Goal: Task Accomplishment & Management: Manage account settings

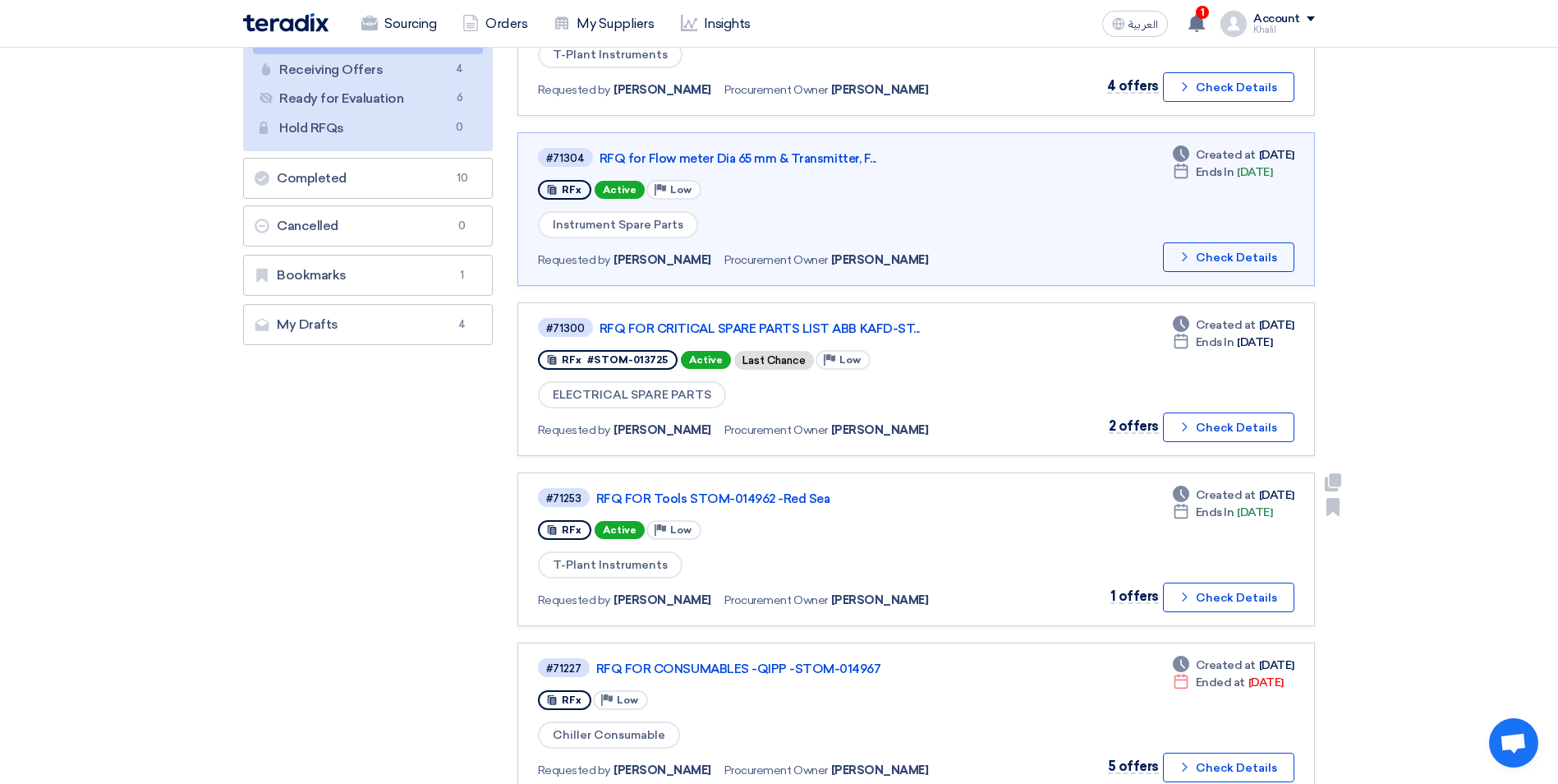
scroll to position [246, 0]
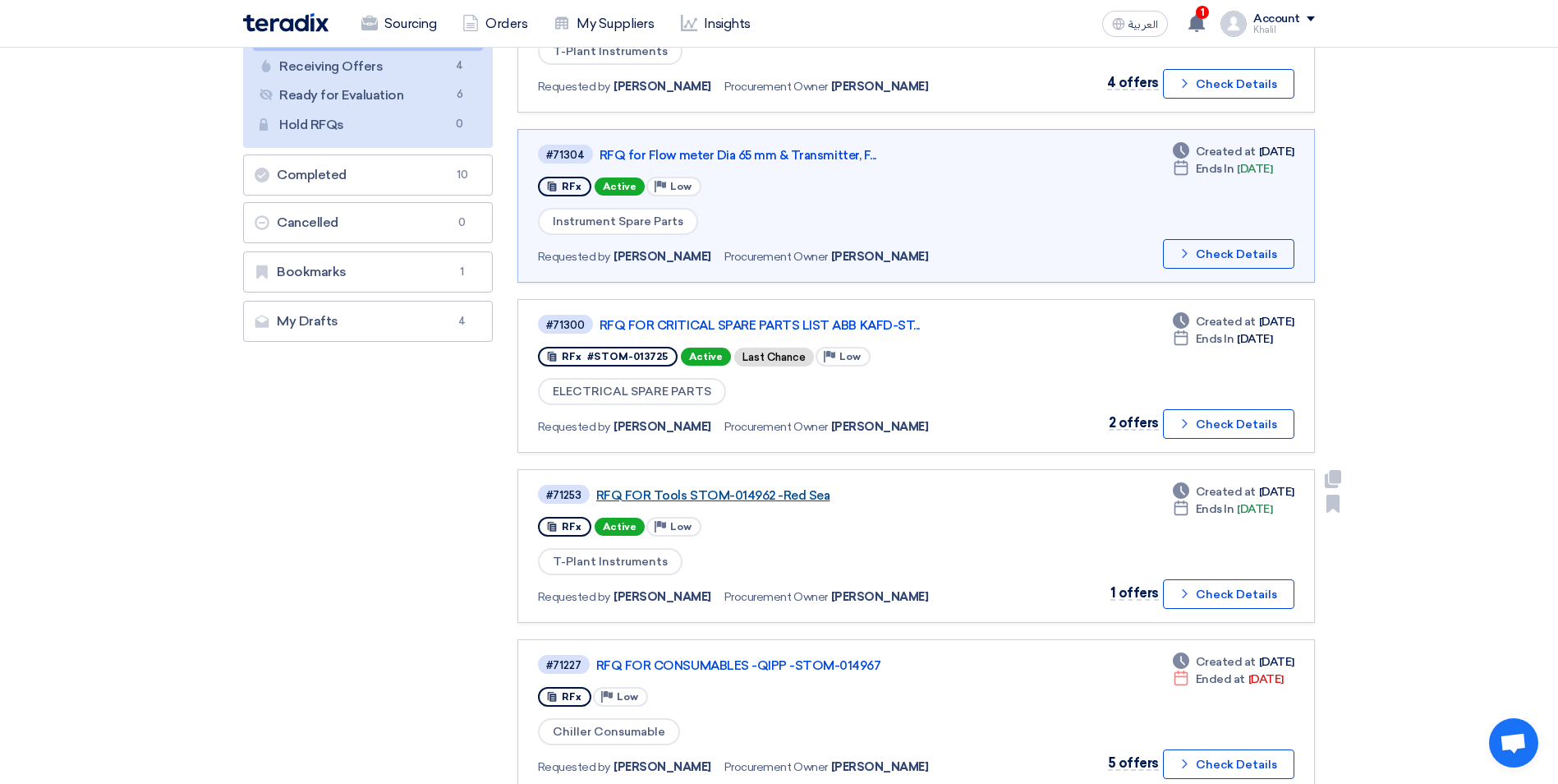
click at [768, 499] on link "RFQ FOR Tools STOM-014962 -Red Sea" at bounding box center [802, 495] width 411 height 15
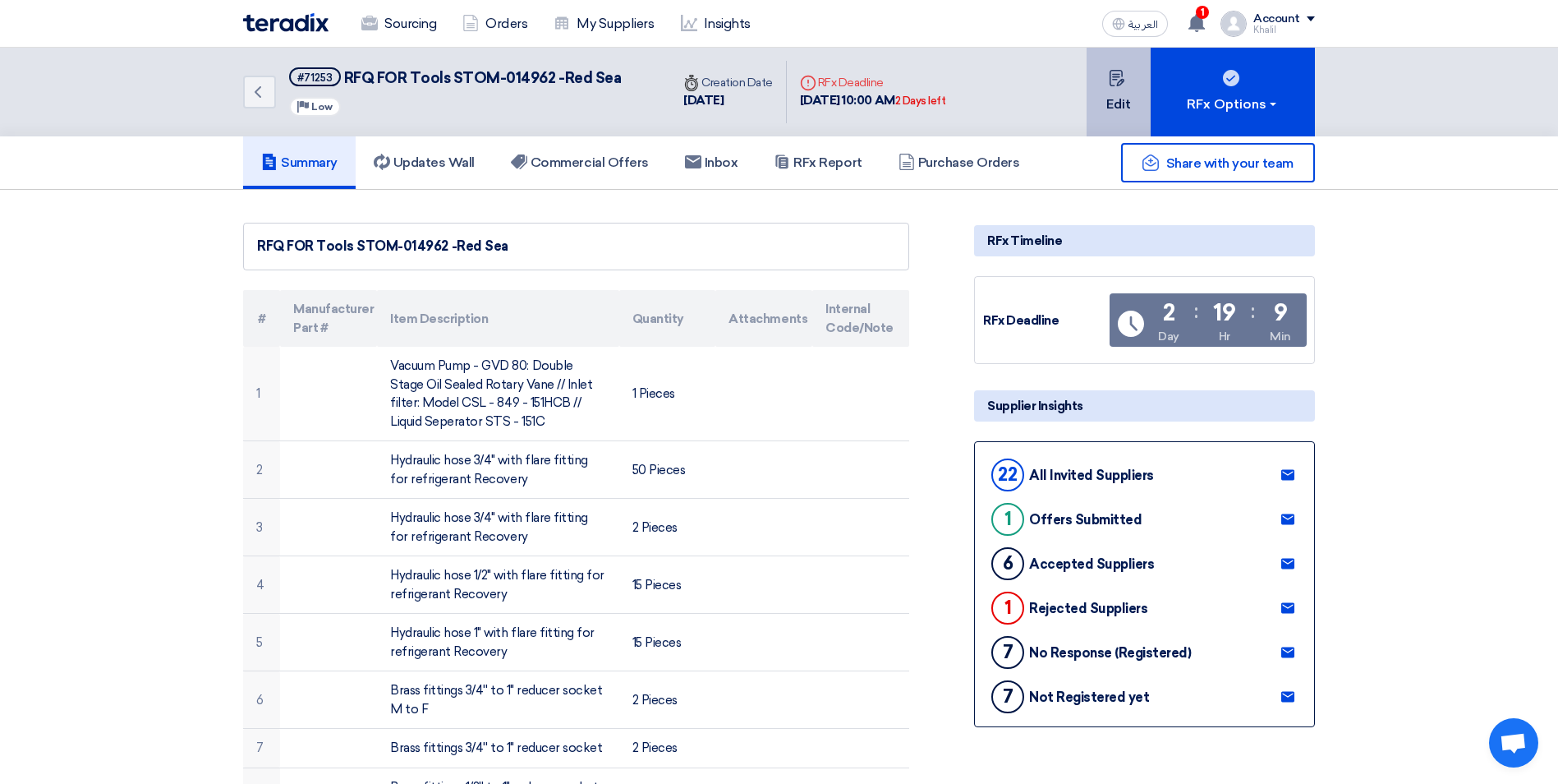
click at [1111, 103] on button "Edit" at bounding box center [1119, 91] width 64 height 88
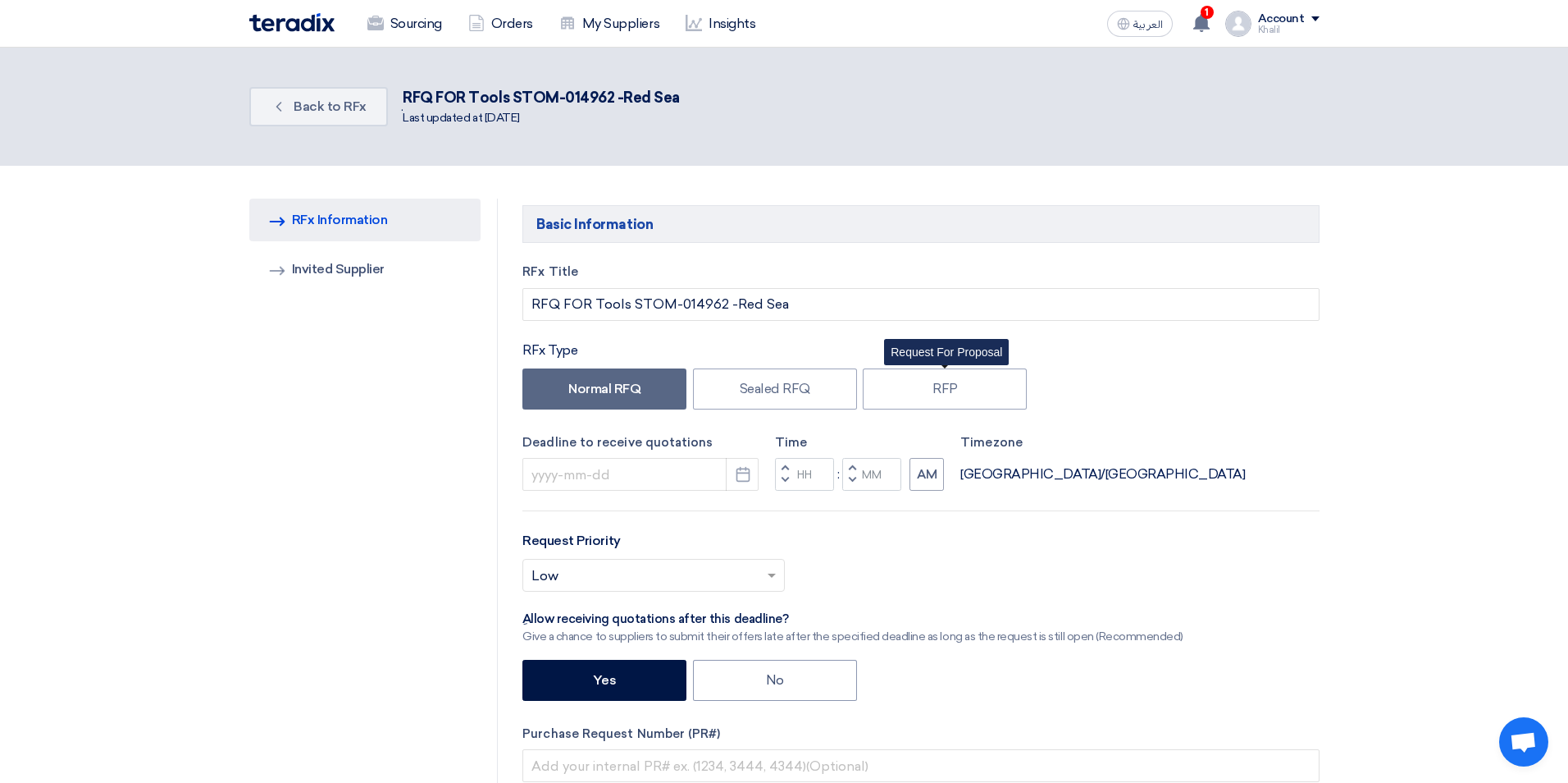
type input "[DATE]"
type input "10"
type input "00"
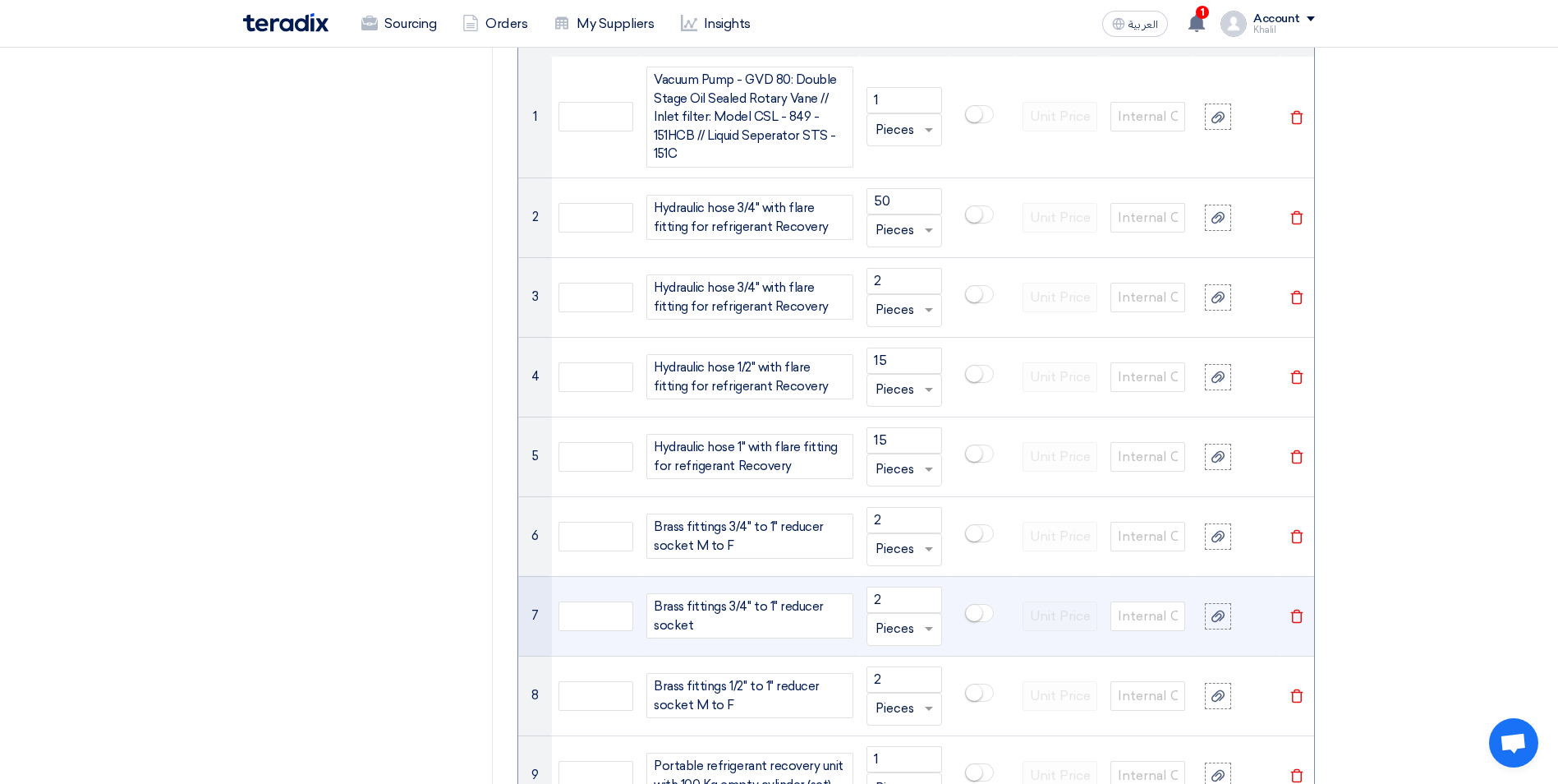
scroll to position [1232, 0]
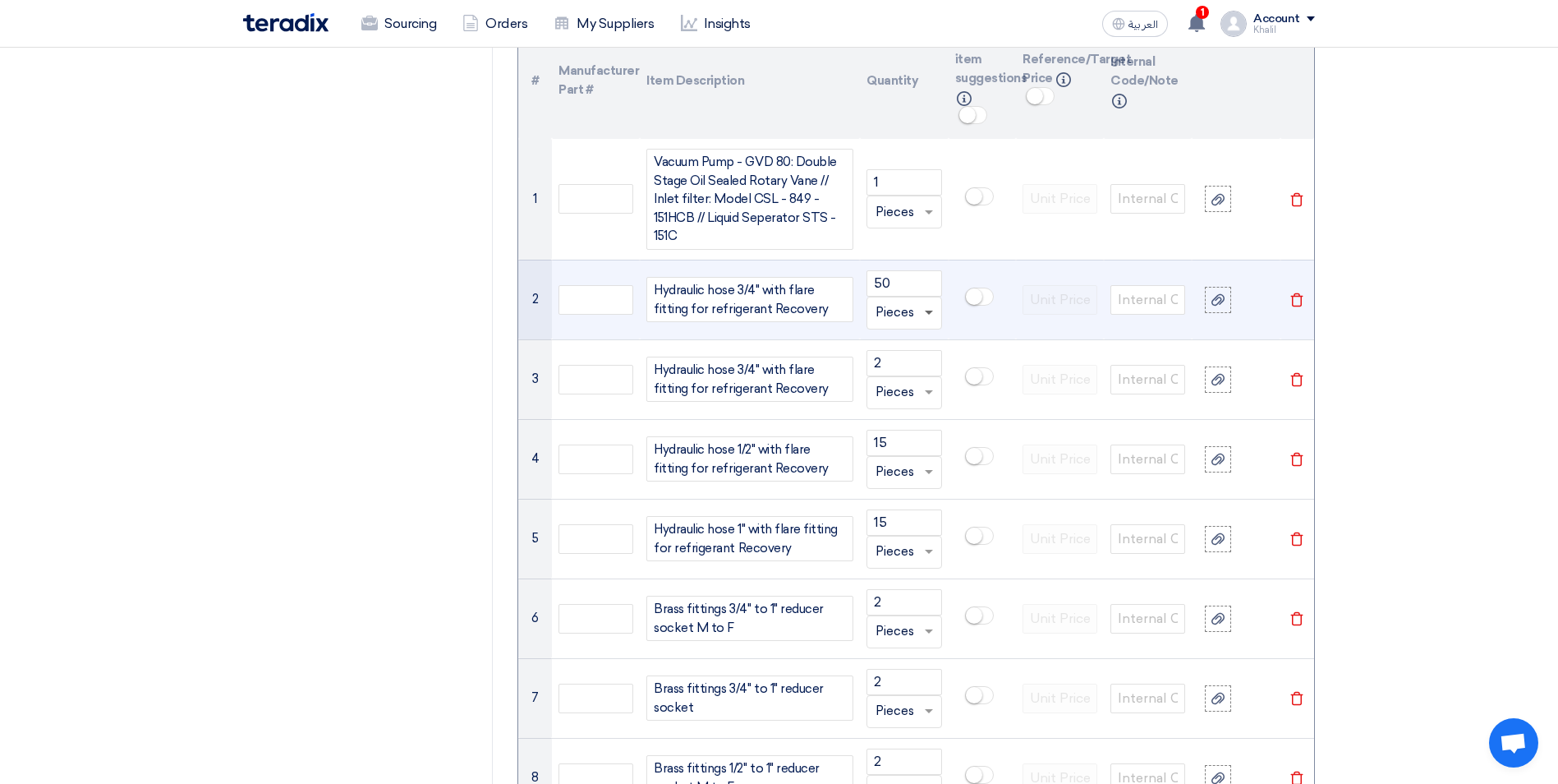
click at [927, 313] on span at bounding box center [929, 313] width 8 height 6
click at [902, 428] on div "Meter" at bounding box center [904, 421] width 73 height 33
click at [895, 307] on input "text" at bounding box center [895, 313] width 37 height 26
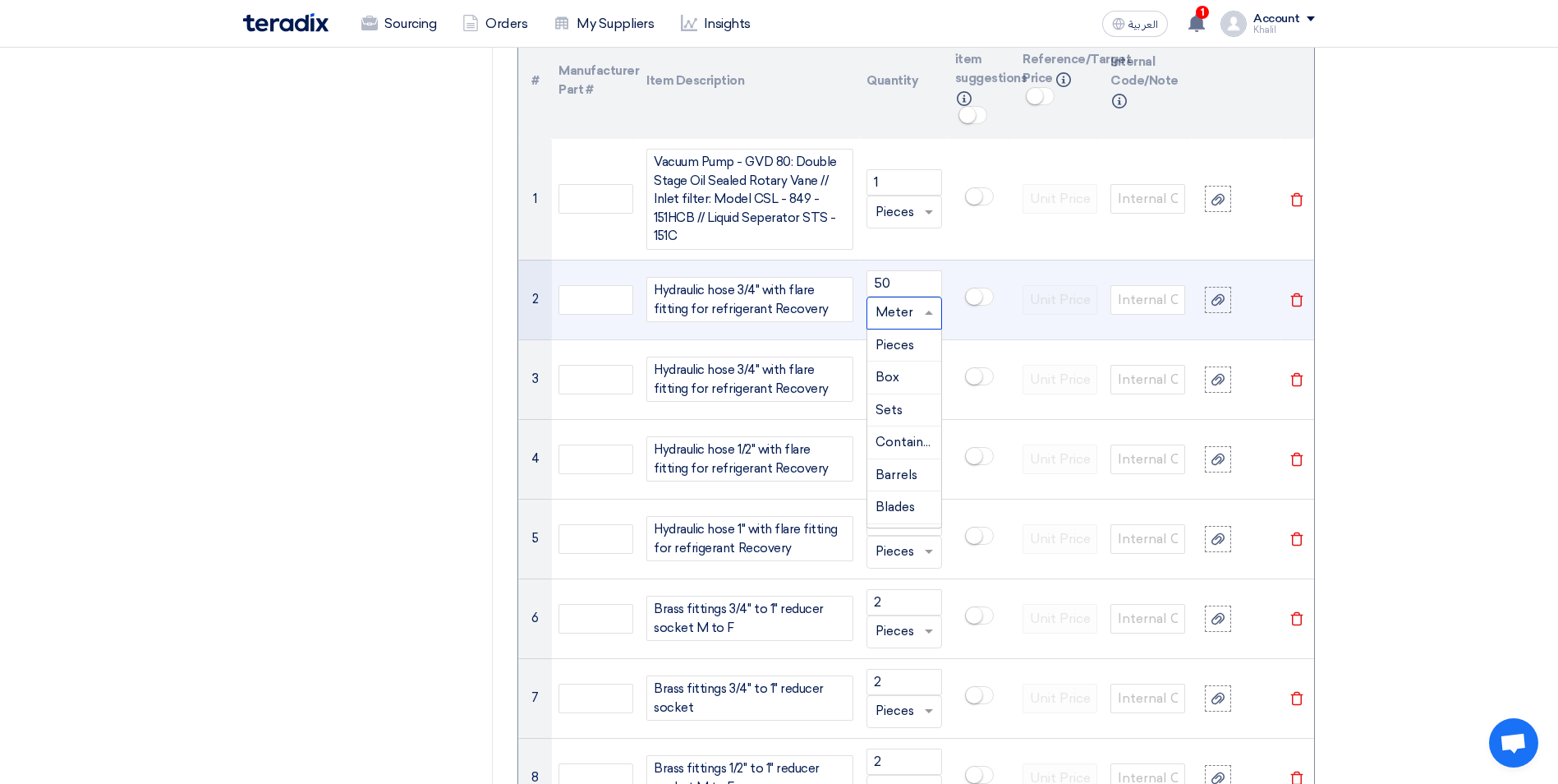
scroll to position [319, 0]
click at [895, 307] on input "text" at bounding box center [895, 313] width 37 height 26
click at [894, 310] on input "text" at bounding box center [895, 313] width 37 height 26
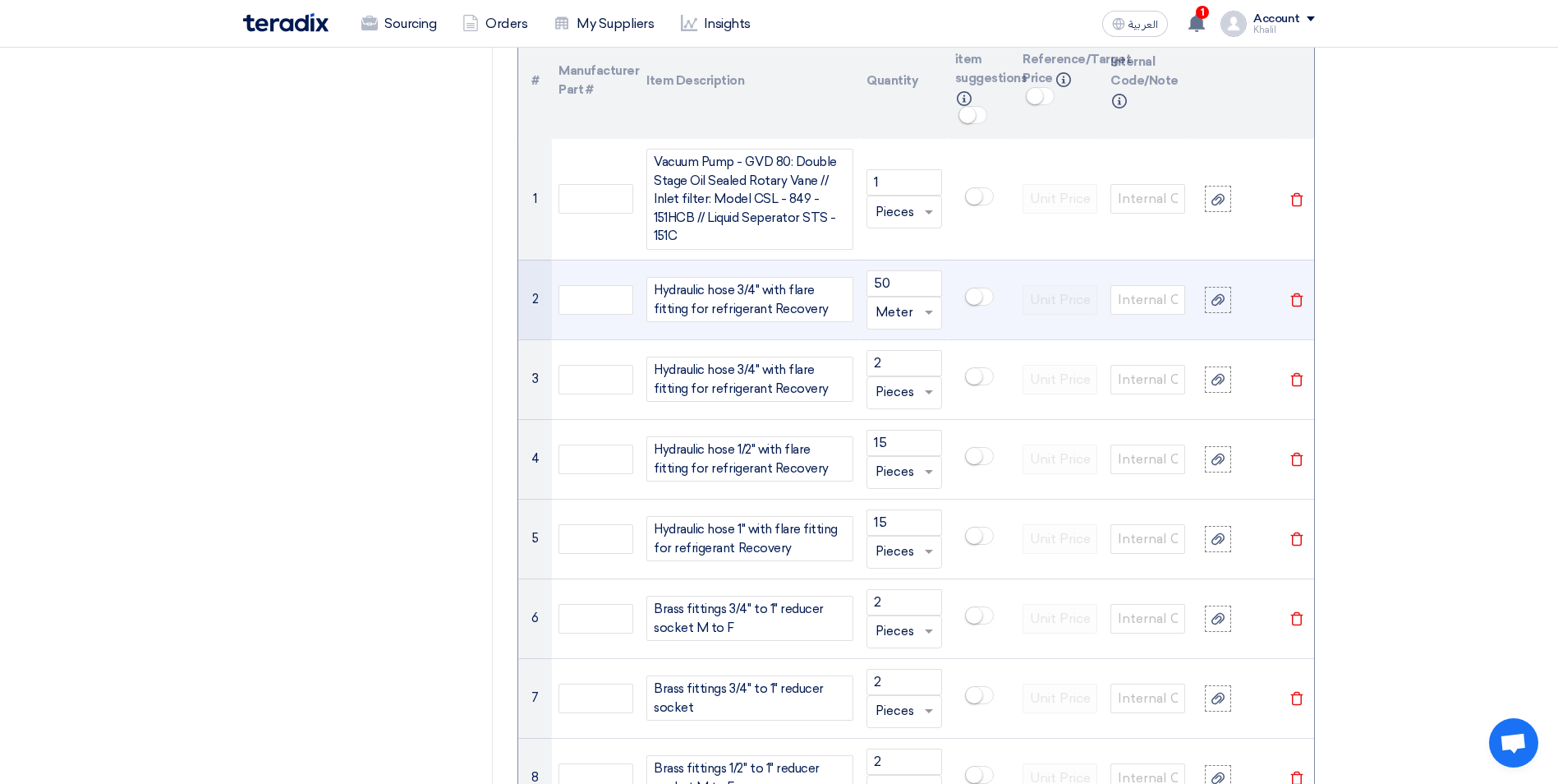
click at [994, 338] on td at bounding box center [982, 299] width 68 height 80
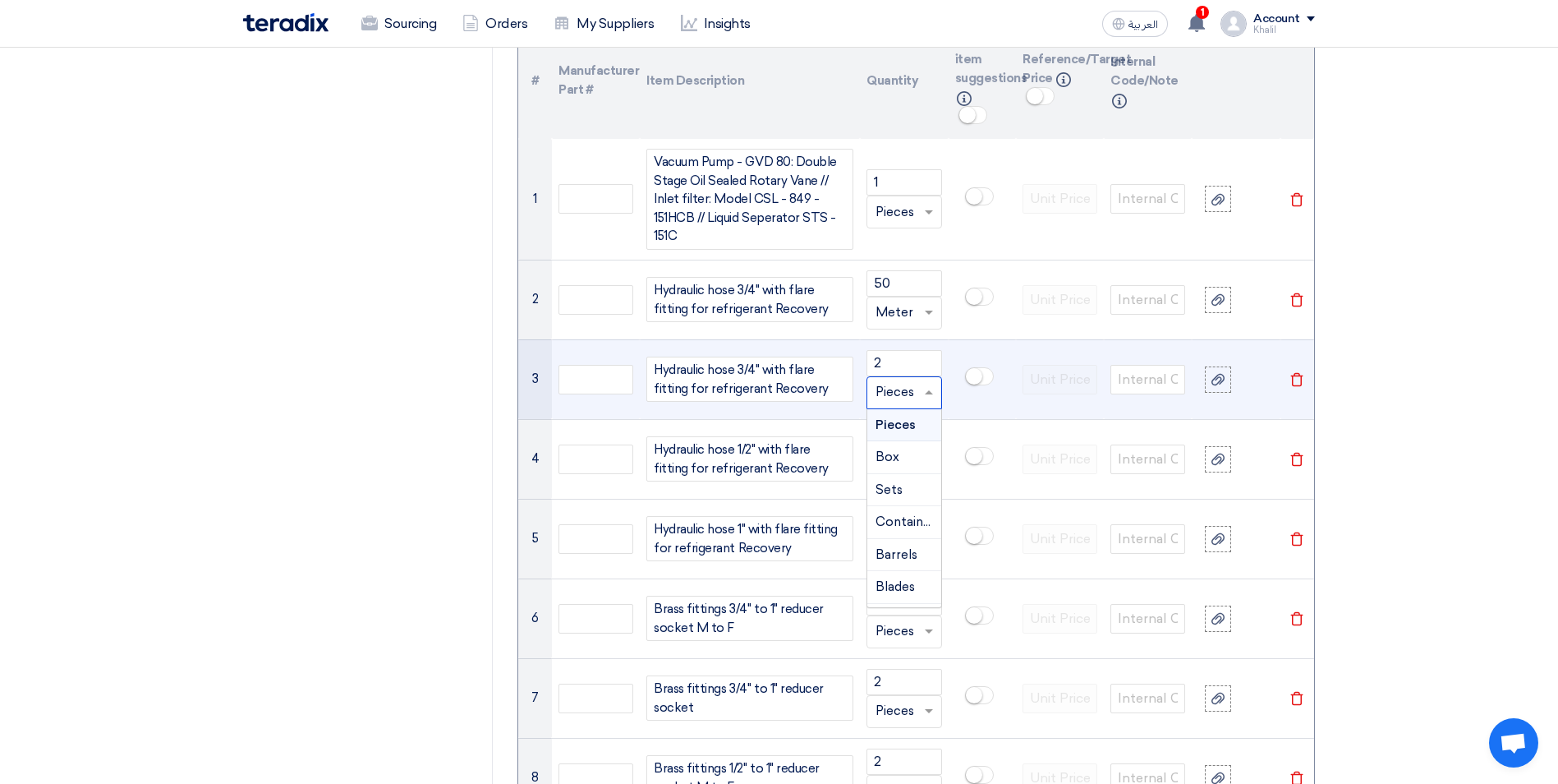
click at [930, 389] on span at bounding box center [931, 392] width 20 height 19
click at [905, 503] on span "Meter" at bounding box center [895, 501] width 38 height 15
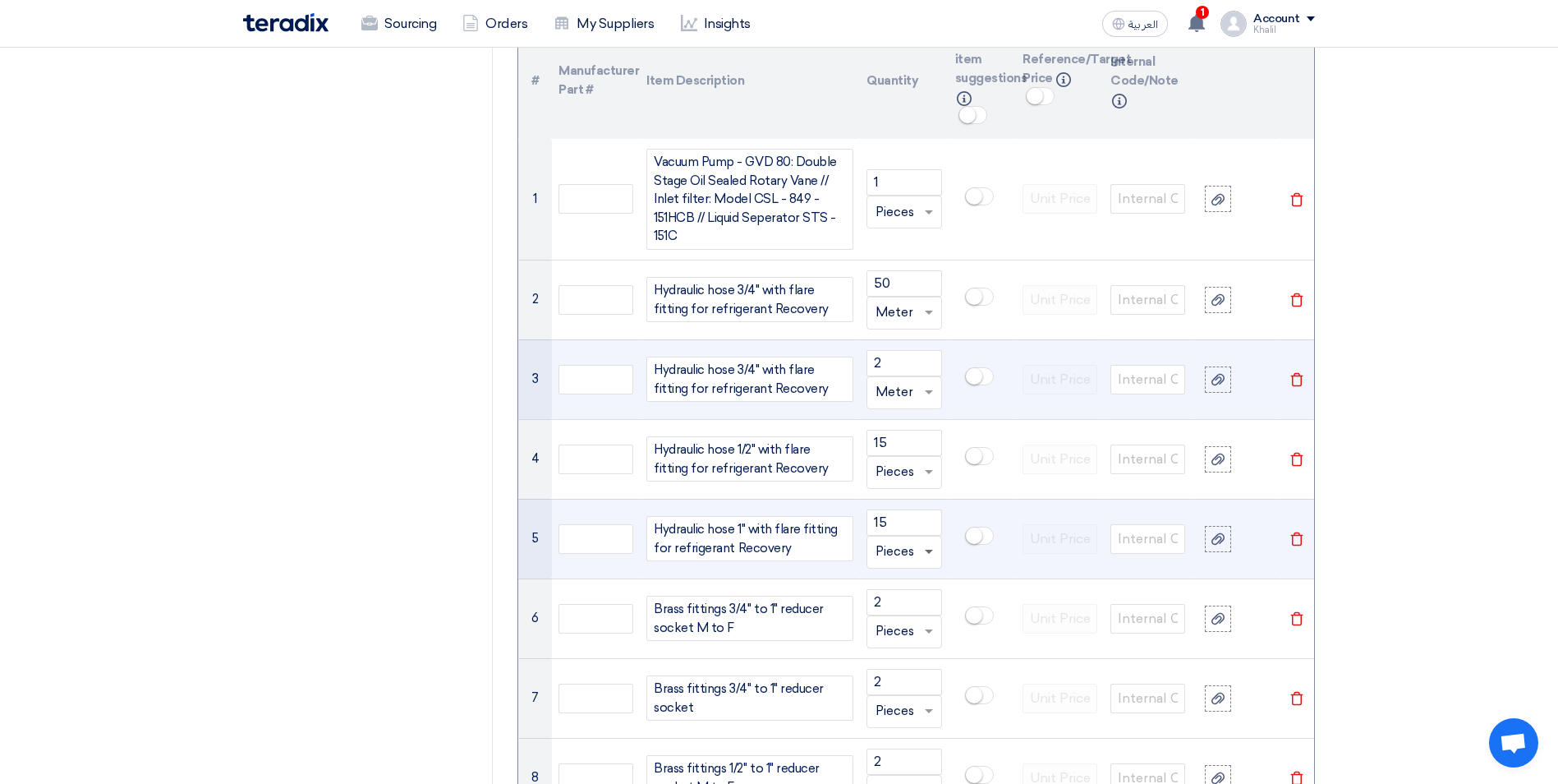
click at [925, 554] on span at bounding box center [929, 553] width 8 height 6
click at [901, 660] on span "Meter" at bounding box center [895, 660] width 38 height 15
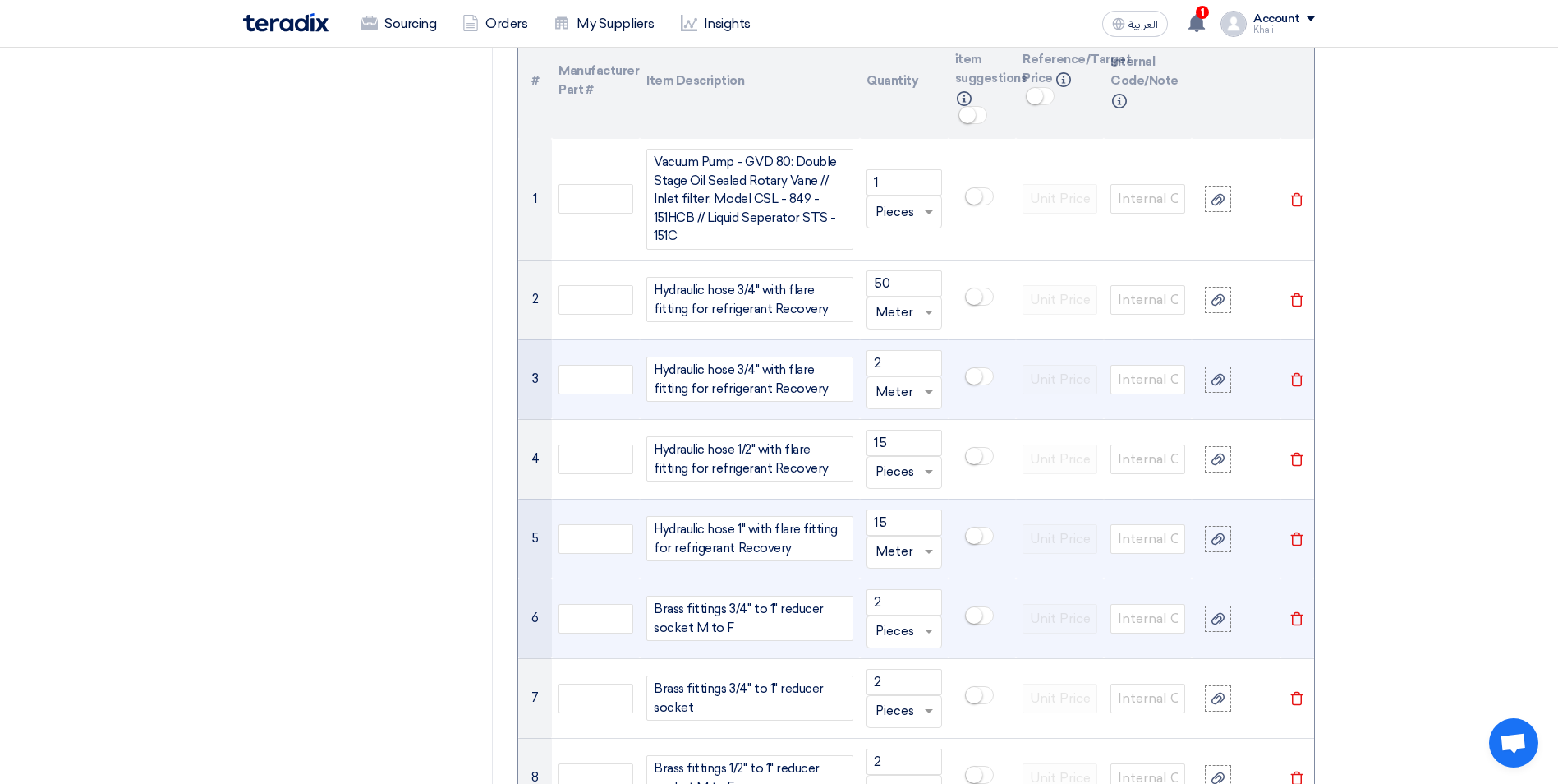
click at [1000, 619] on td at bounding box center [982, 618] width 68 height 80
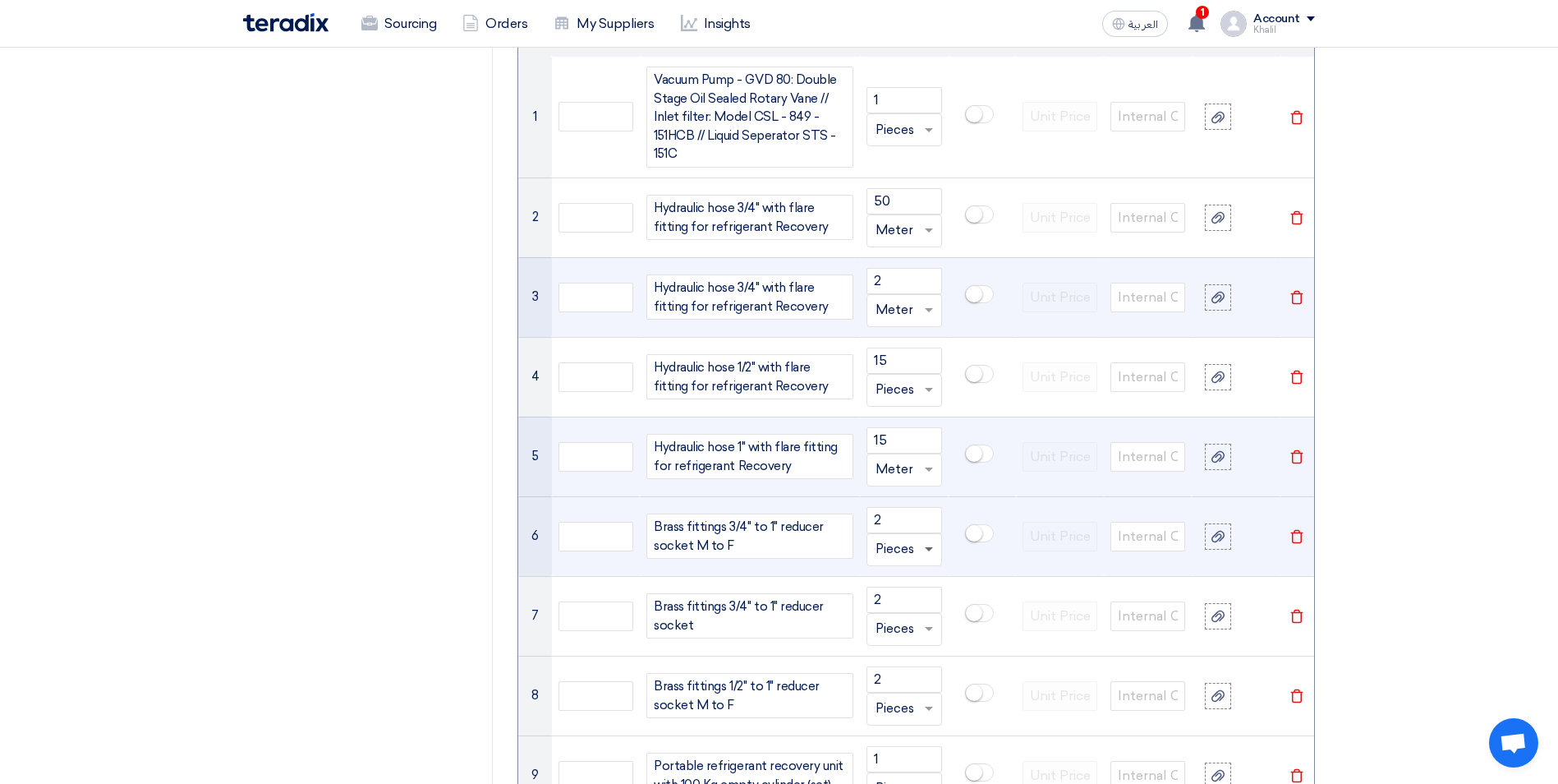
click at [931, 550] on span at bounding box center [929, 550] width 8 height 6
click at [903, 657] on span "Meter" at bounding box center [895, 657] width 38 height 15
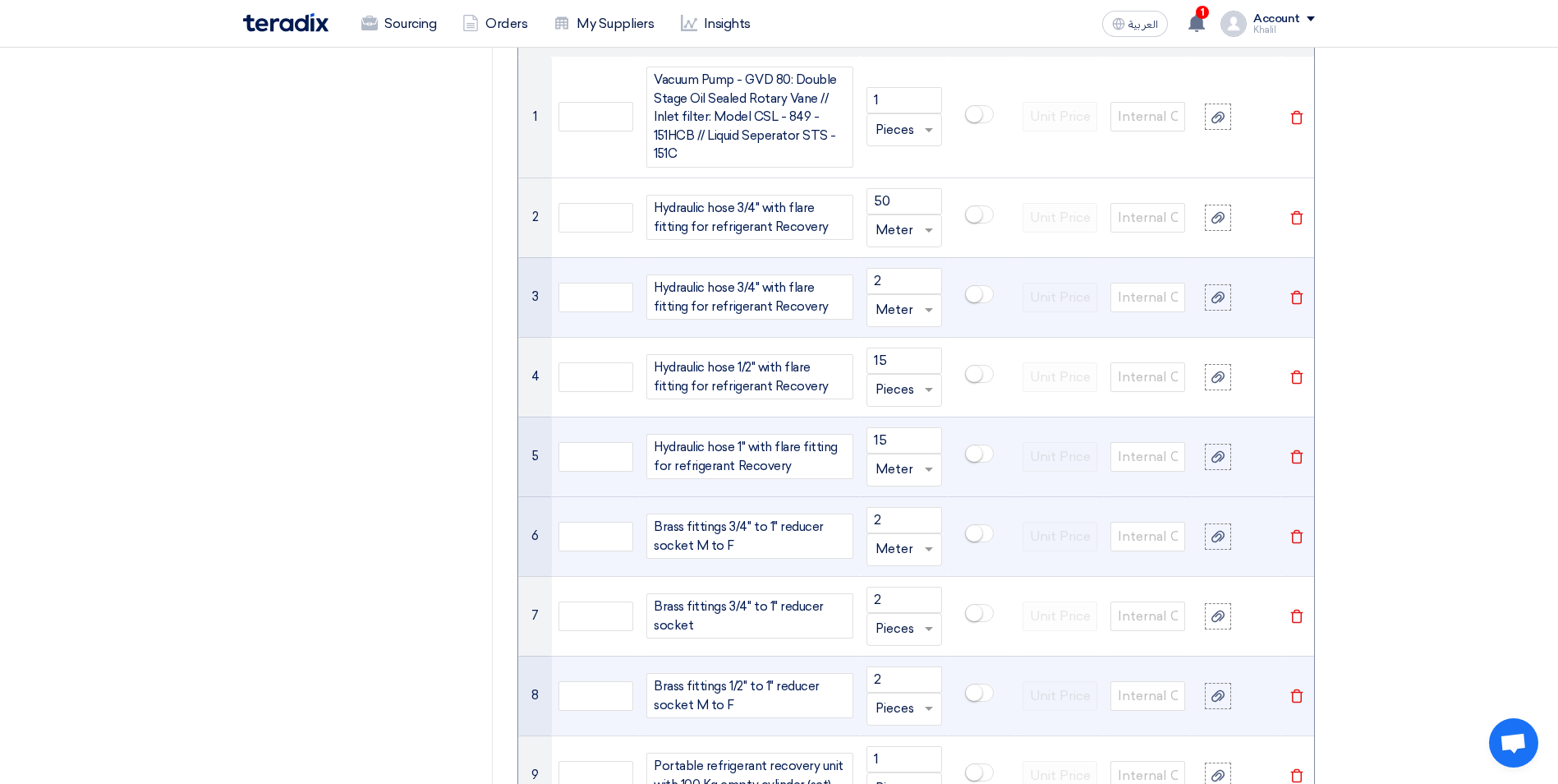
click at [988, 660] on td at bounding box center [982, 696] width 68 height 80
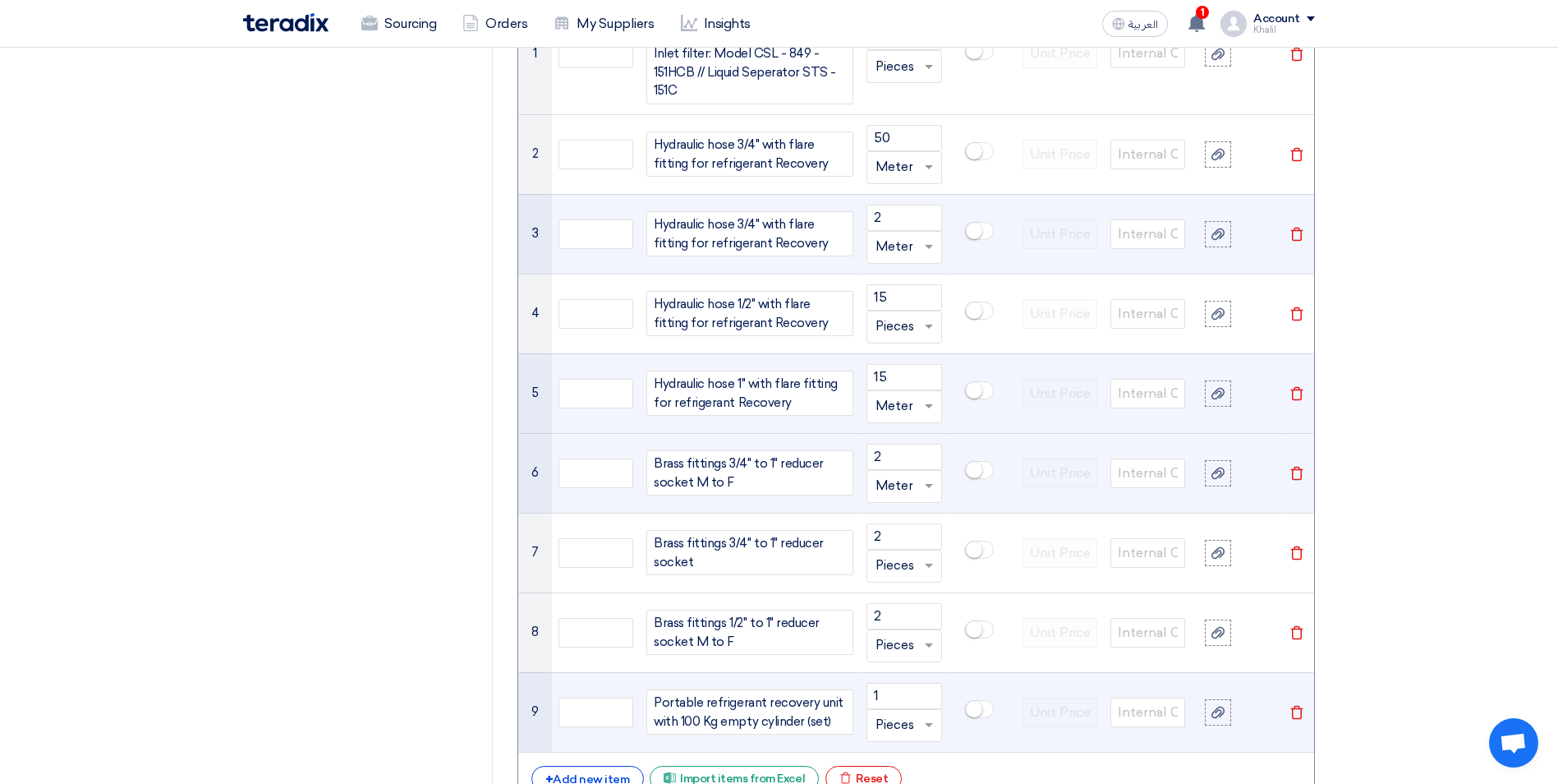
scroll to position [1396, 0]
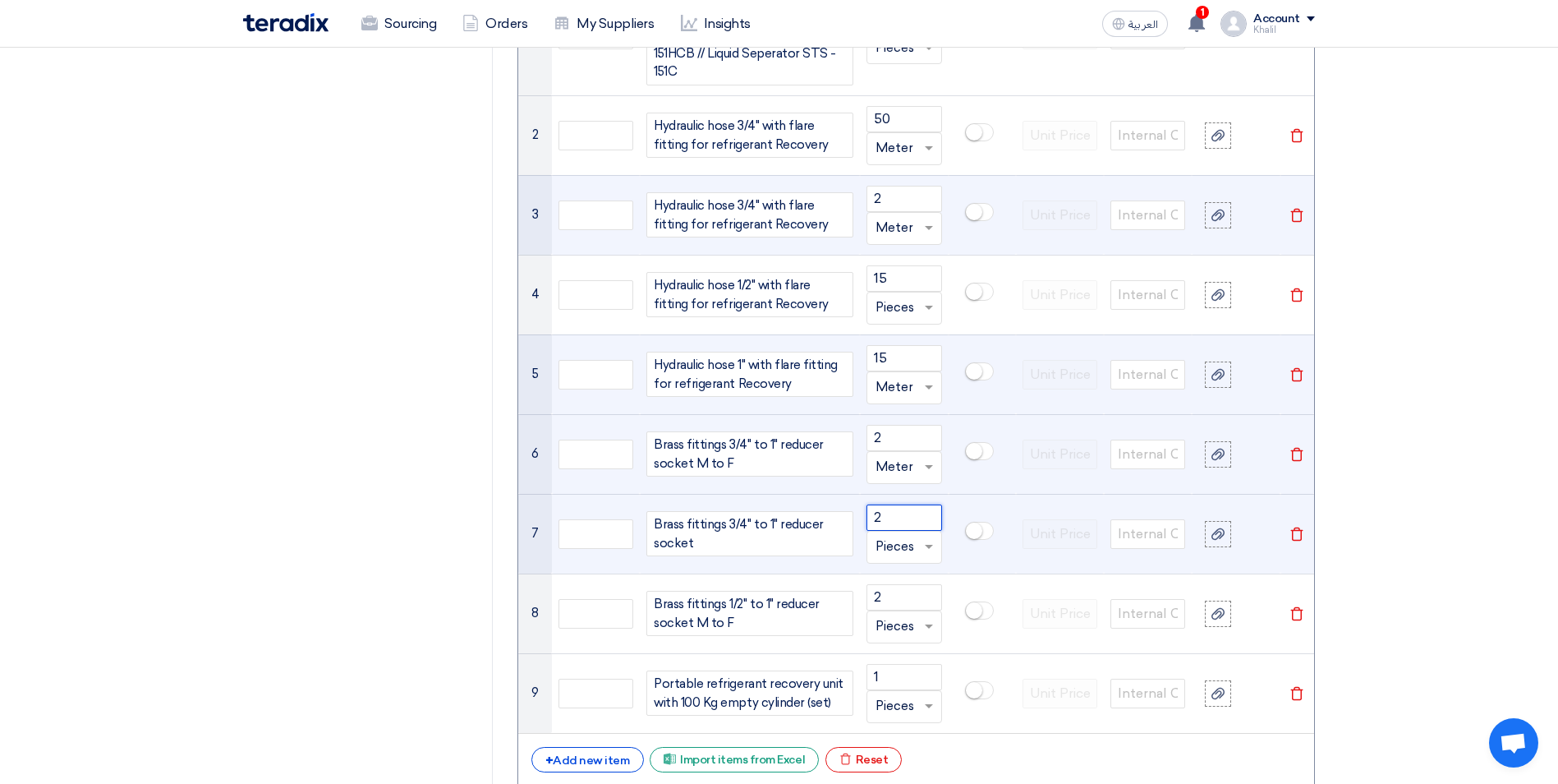
click at [899, 520] on input "2" at bounding box center [904, 517] width 74 height 26
click at [927, 547] on span at bounding box center [929, 547] width 8 height 6
click at [899, 657] on span "Meter" at bounding box center [895, 655] width 38 height 15
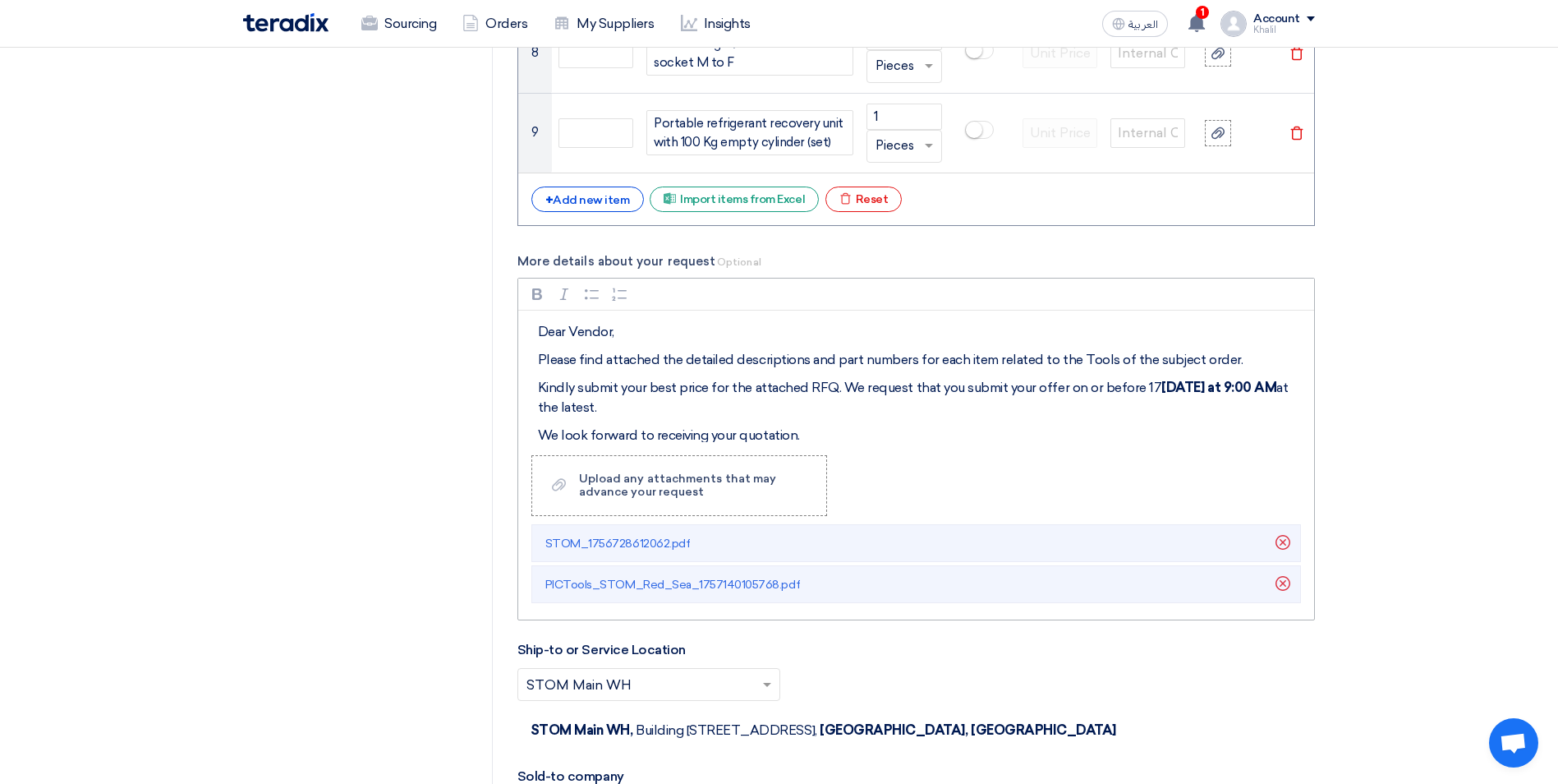
scroll to position [1971, 0]
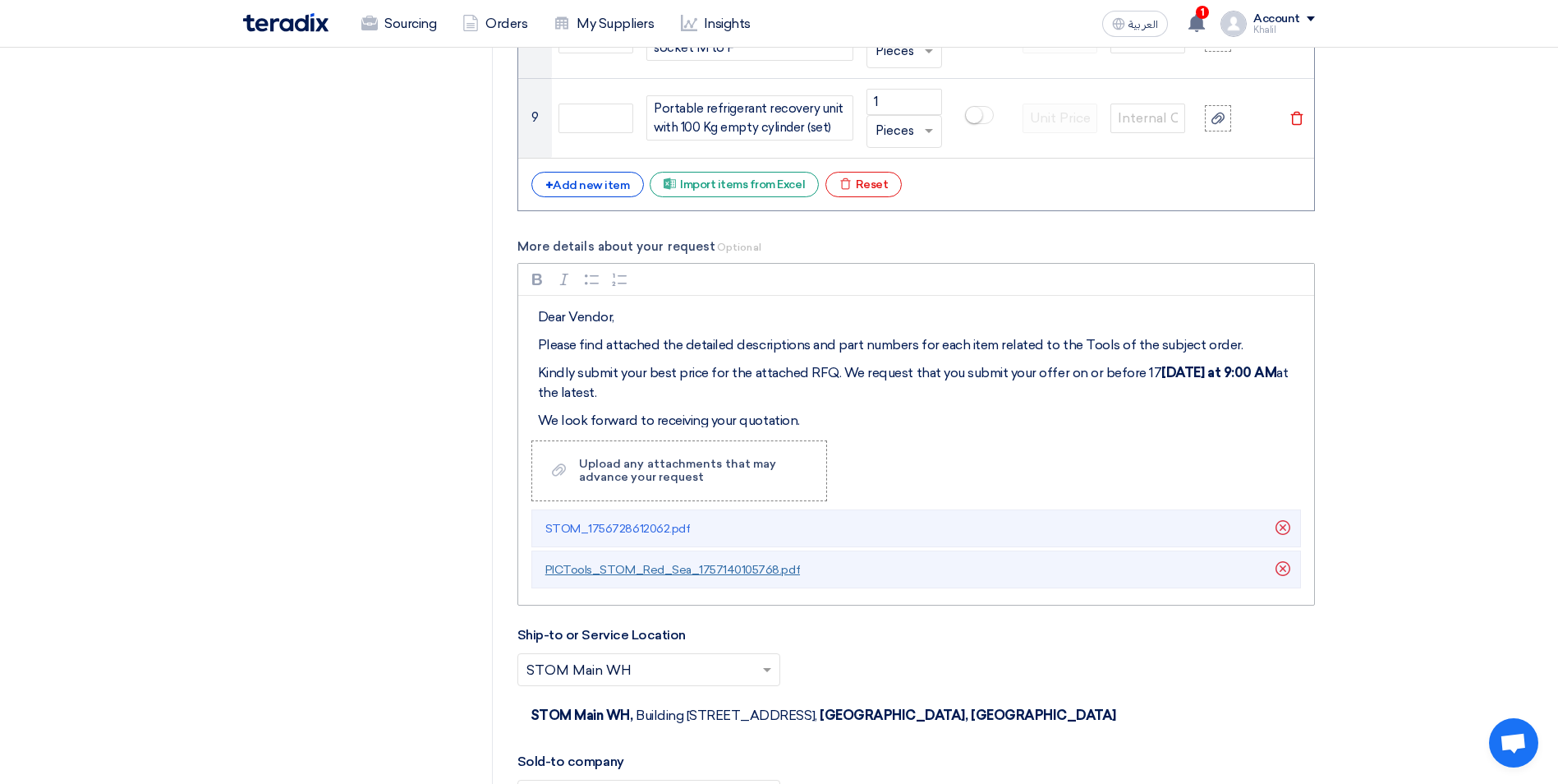
click at [680, 569] on span "PICTools_STOM_Red_Sea_1757140105768.pdf" at bounding box center [673, 569] width 255 height 14
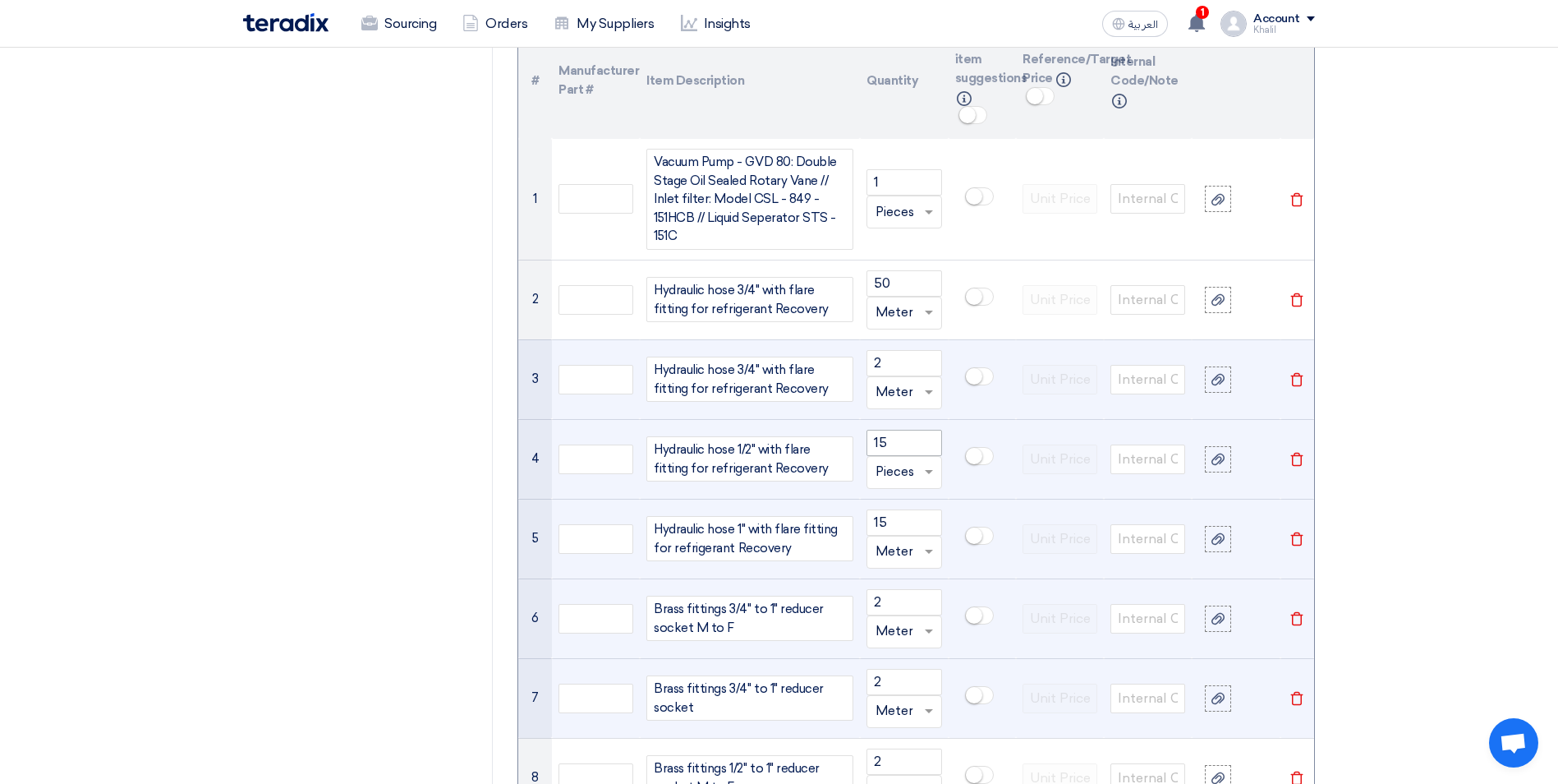
scroll to position [1314, 0]
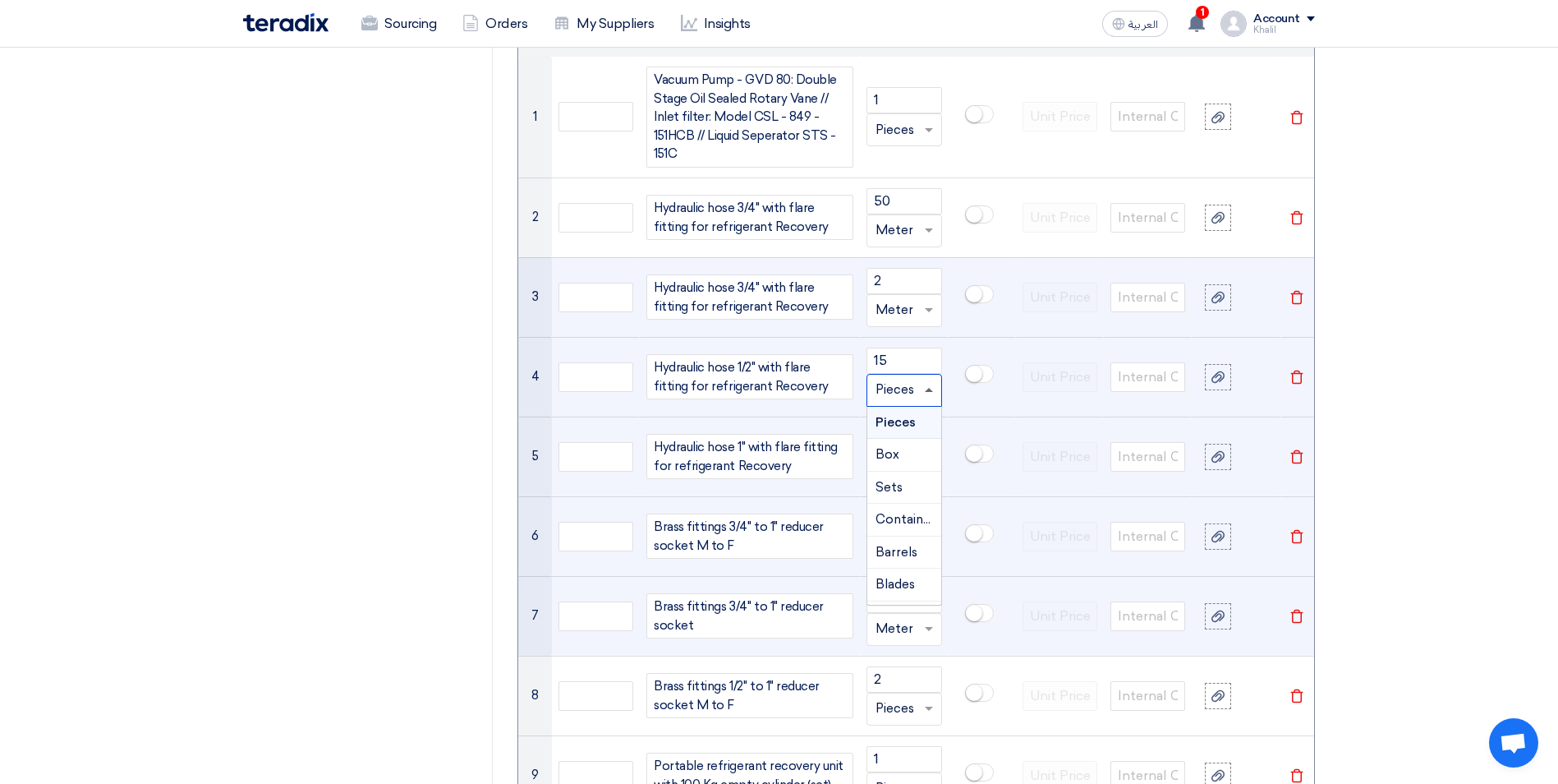
click at [930, 392] on span at bounding box center [929, 389] width 8 height 4
click at [901, 503] on span "Meter" at bounding box center [895, 498] width 38 height 15
click at [927, 472] on span at bounding box center [929, 469] width 8 height 4
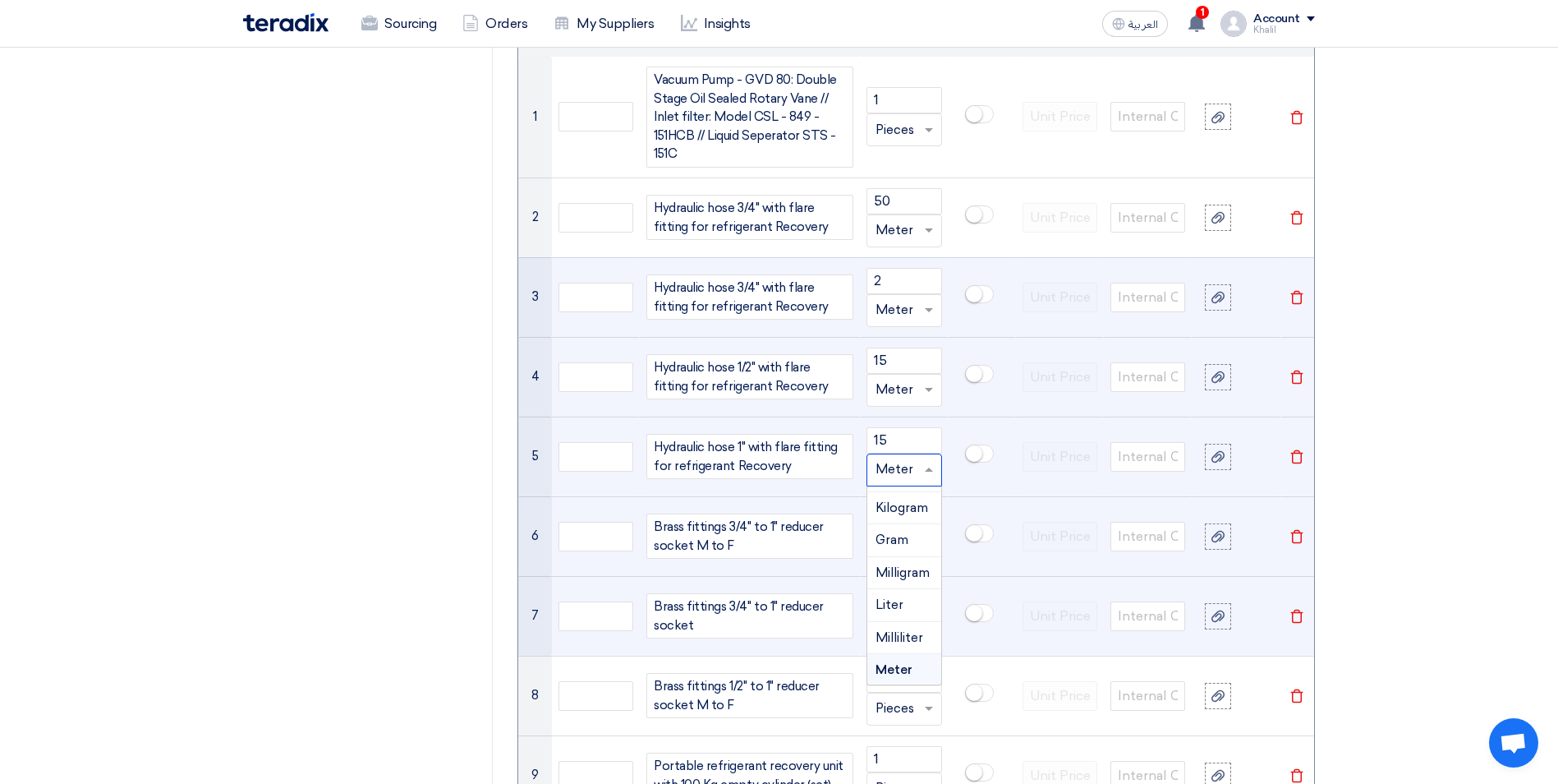
click at [910, 668] on span "Meter" at bounding box center [895, 670] width 37 height 15
click at [932, 548] on span at bounding box center [929, 549] width 8 height 4
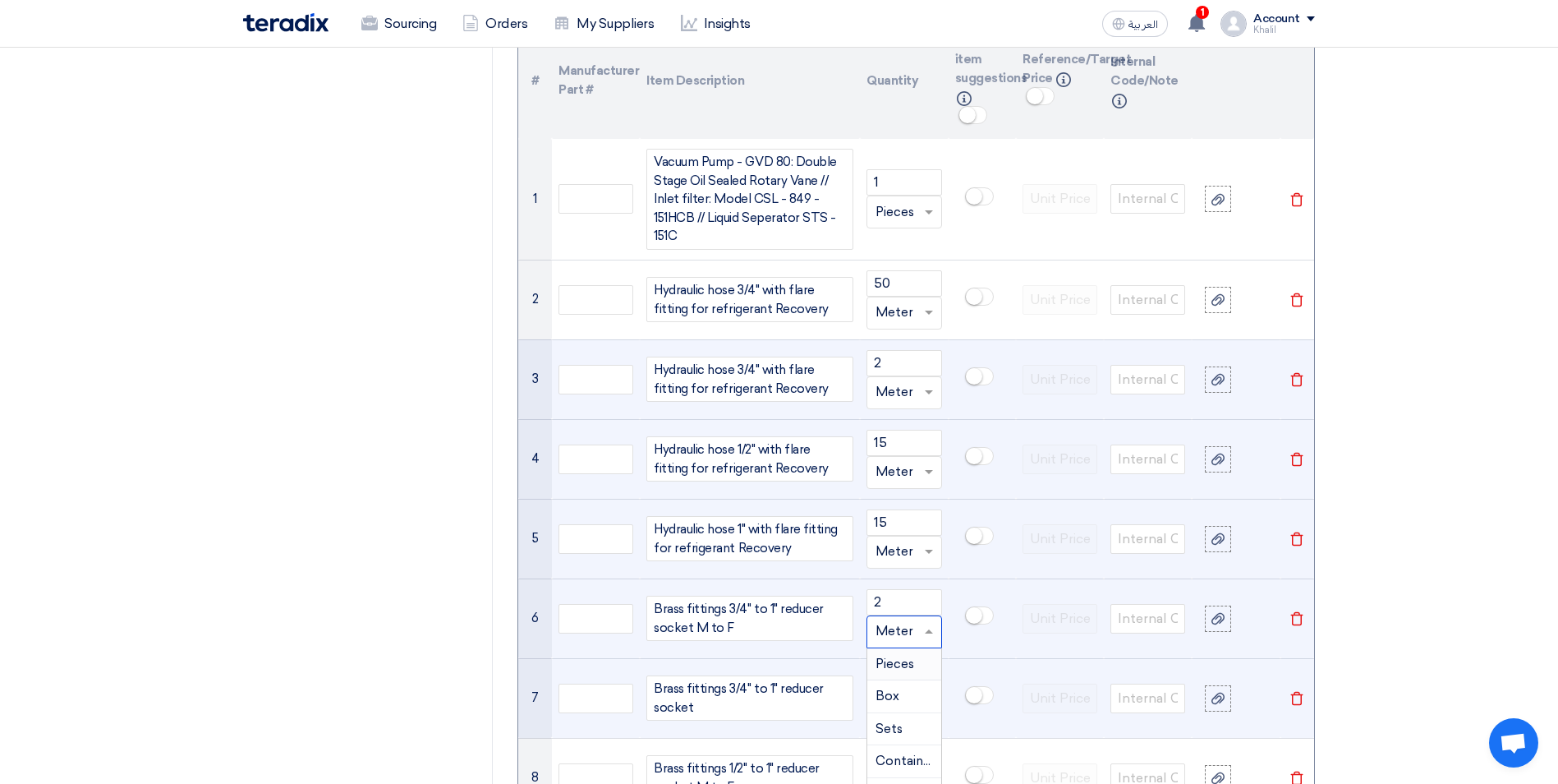
click at [910, 661] on span "Pieces" at bounding box center [896, 663] width 39 height 15
click at [976, 577] on td at bounding box center [982, 539] width 68 height 80
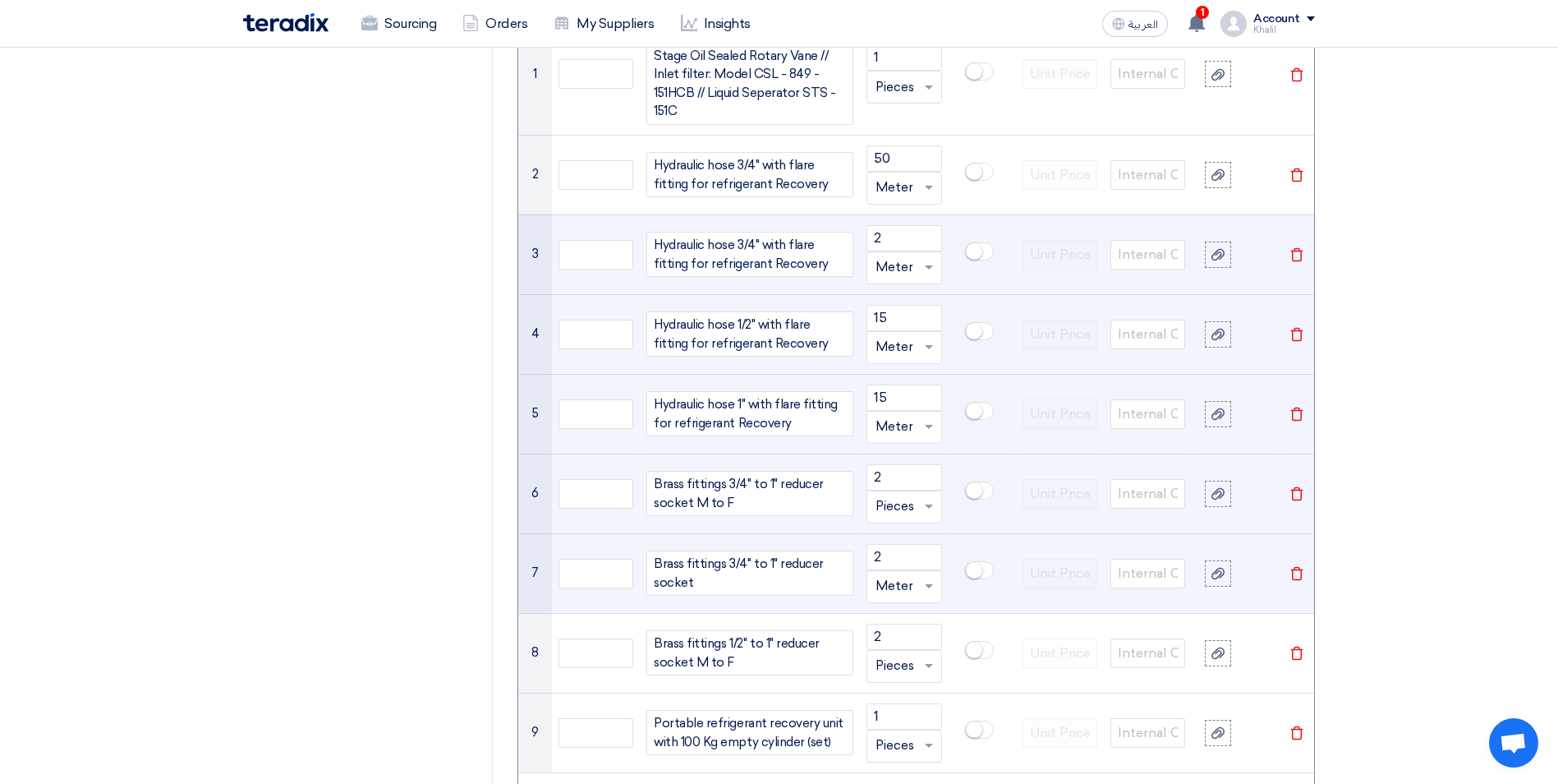
scroll to position [1396, 0]
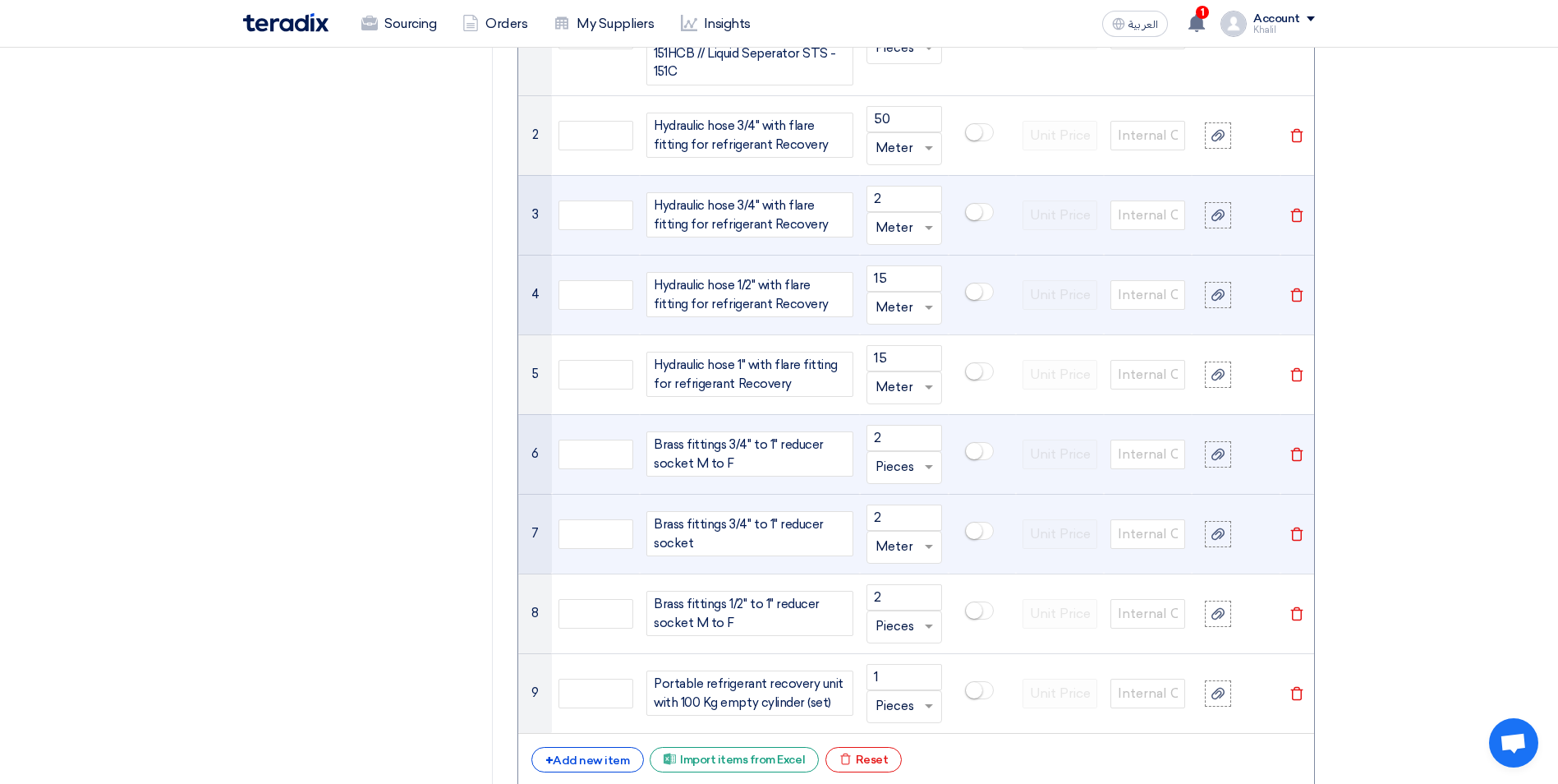
click at [934, 545] on span at bounding box center [931, 546] width 20 height 19
click at [897, 584] on span "Pieces" at bounding box center [896, 579] width 39 height 15
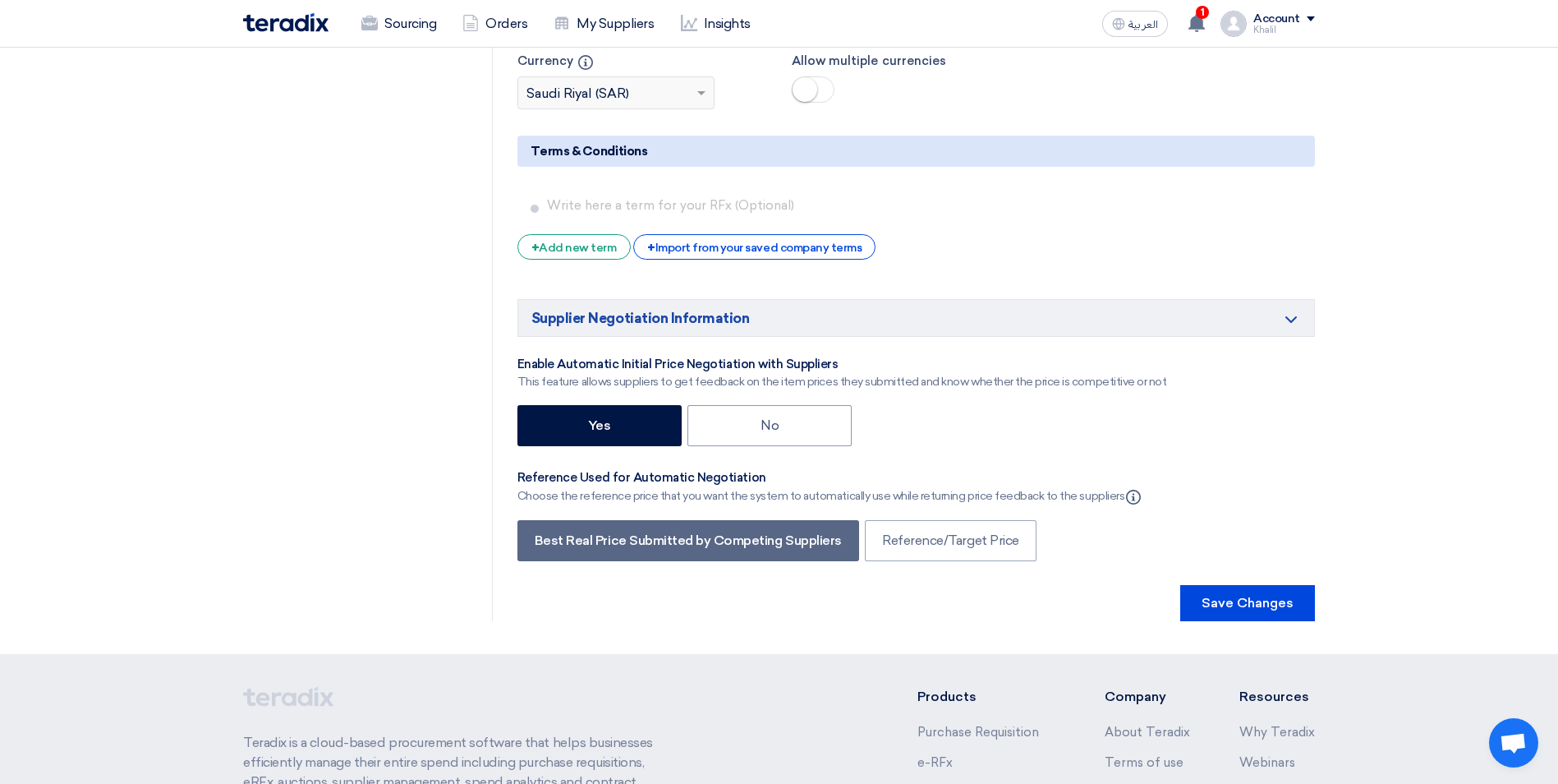
scroll to position [3485, 0]
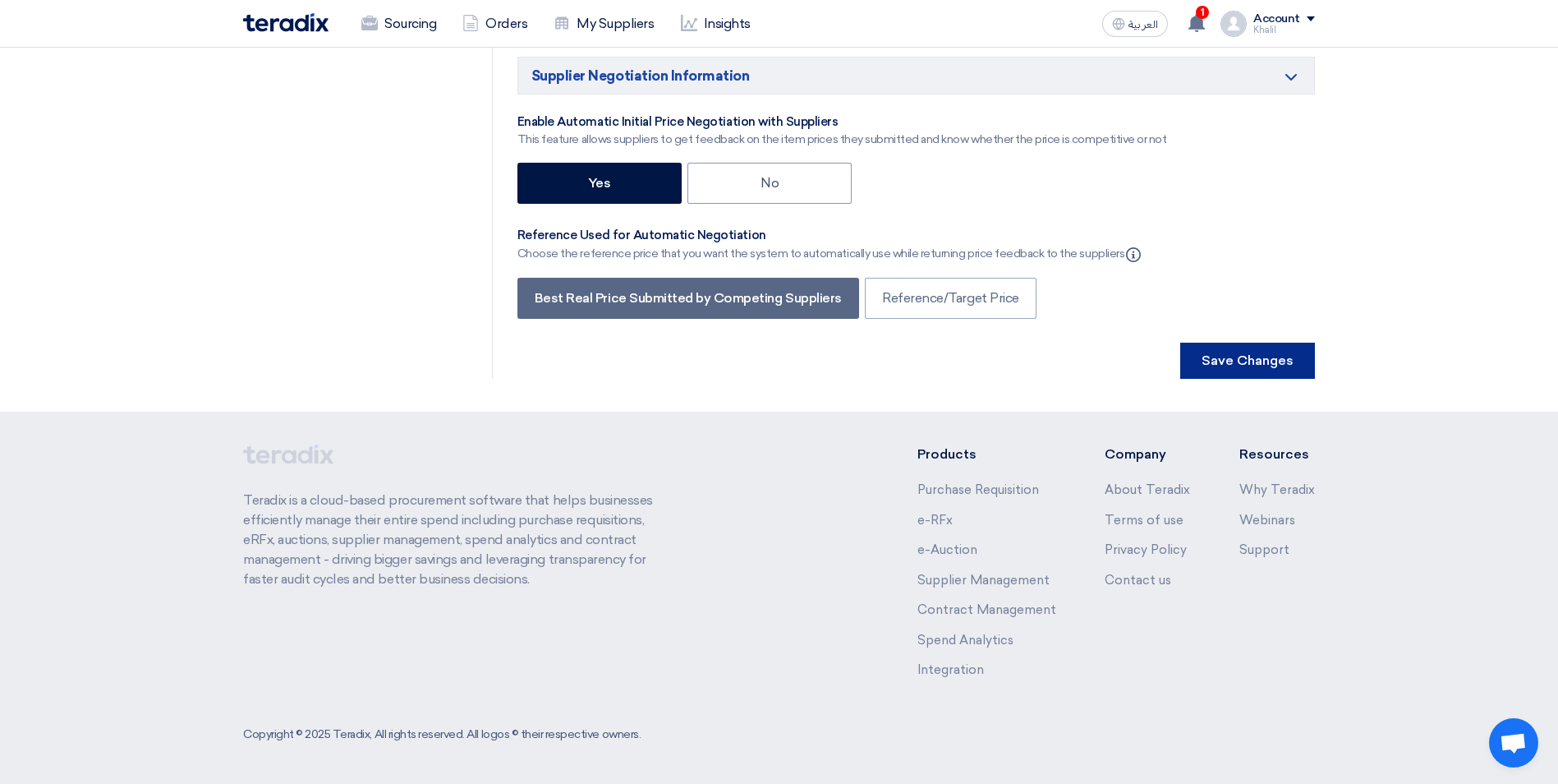
click at [1250, 364] on button "Save Changes" at bounding box center [1248, 360] width 135 height 36
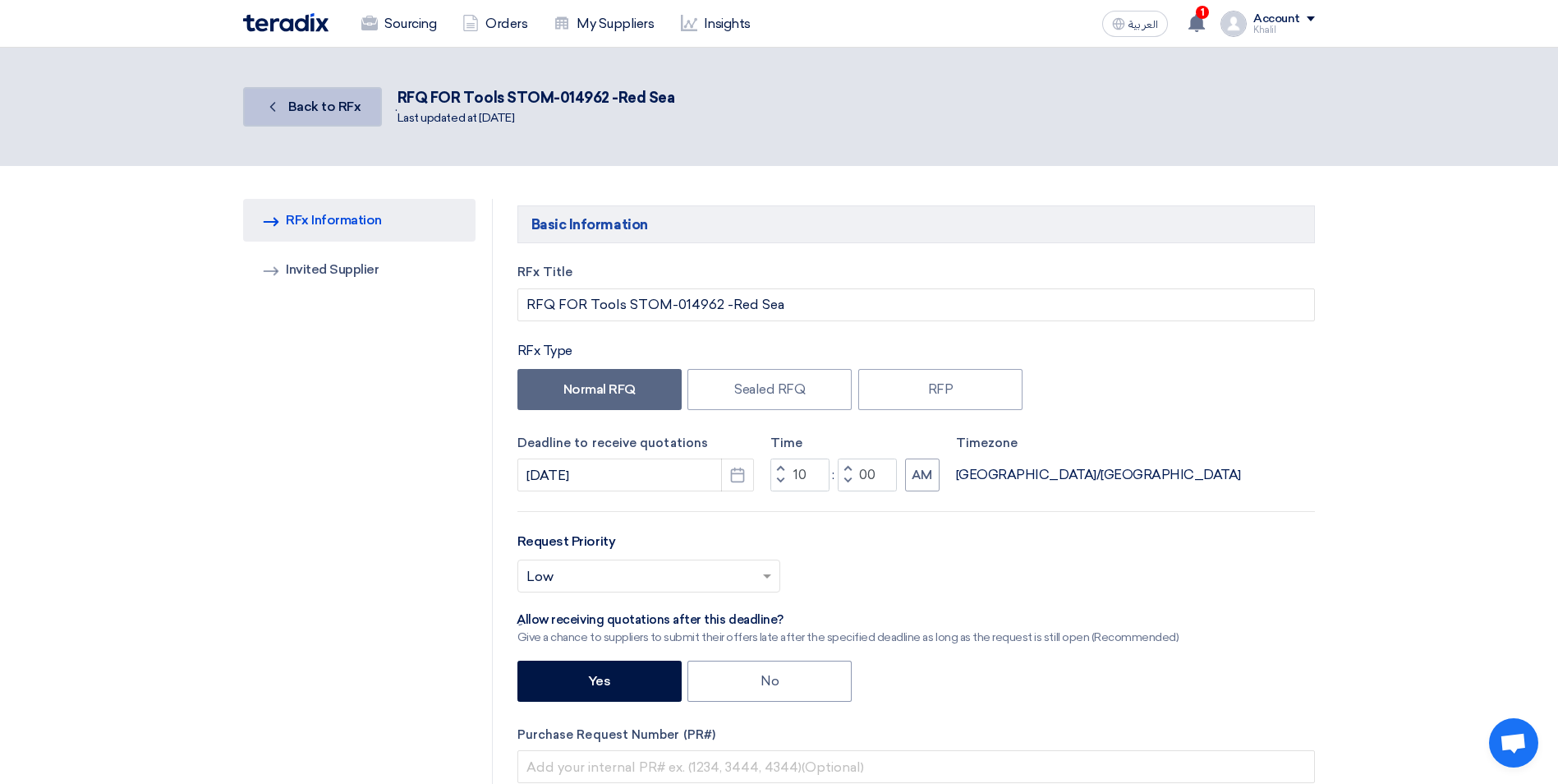
click at [319, 110] on span "Back to RFx" at bounding box center [324, 106] width 73 height 16
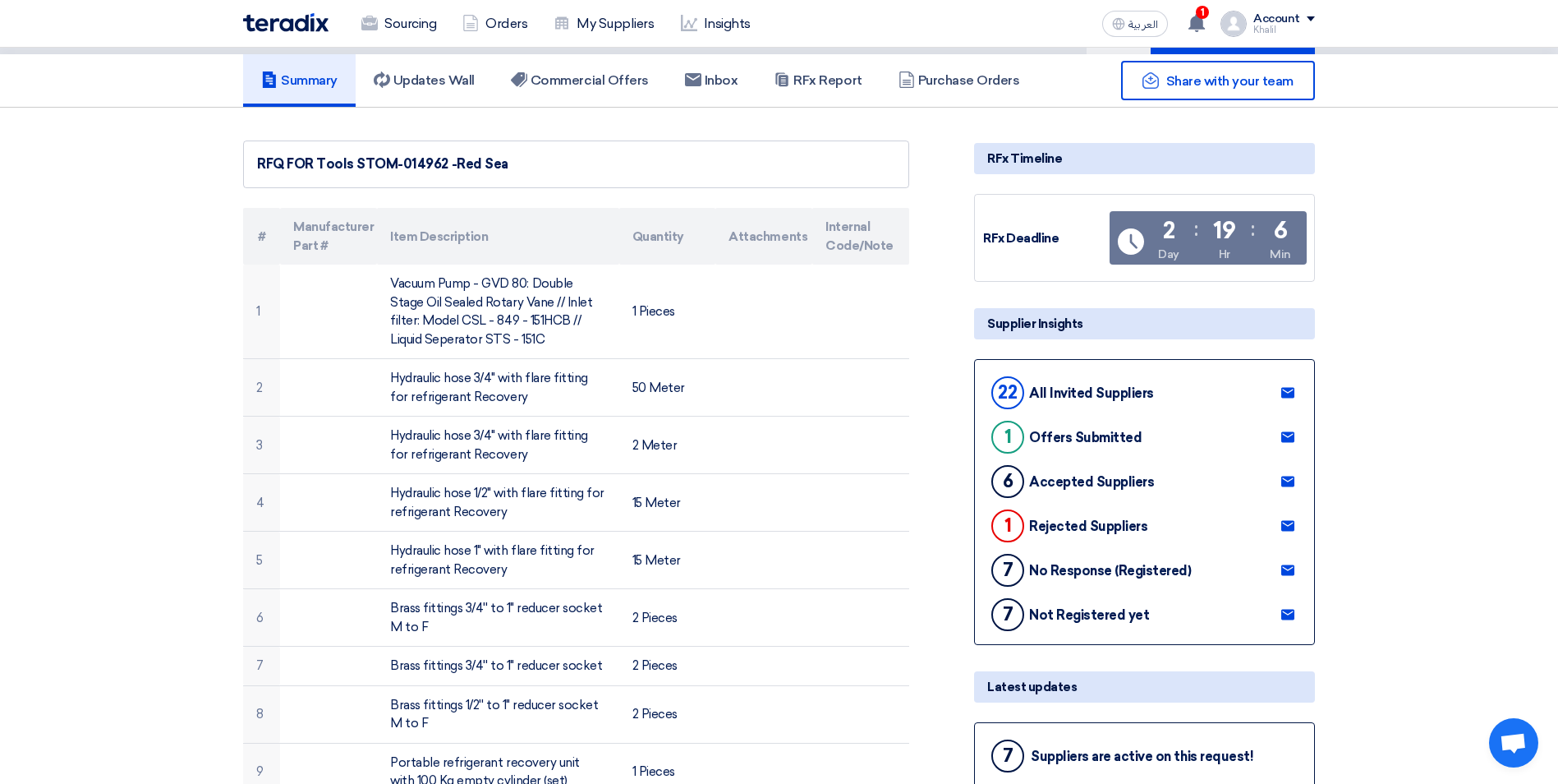
scroll to position [164, 0]
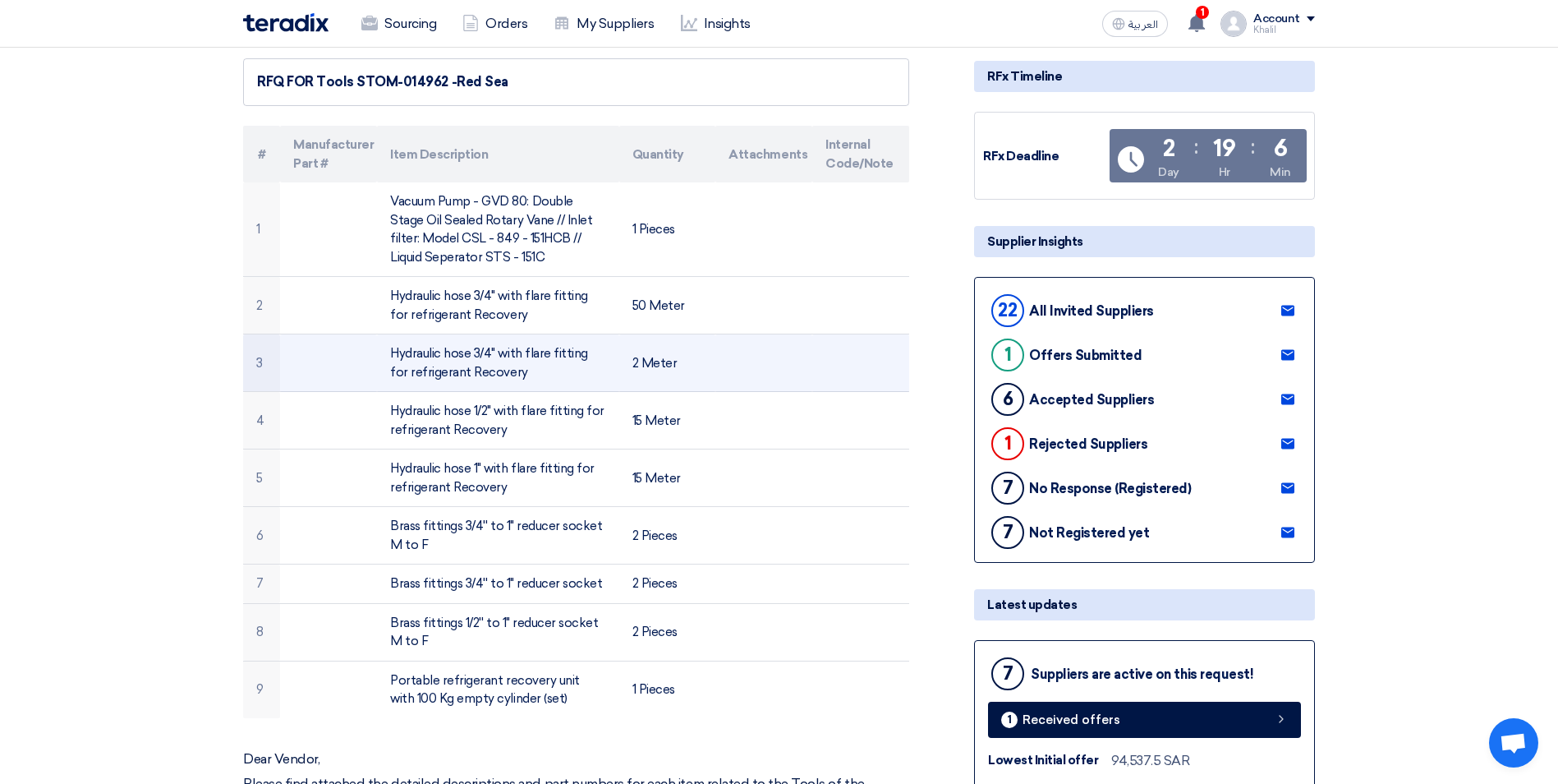
click at [770, 372] on td at bounding box center [764, 363] width 97 height 58
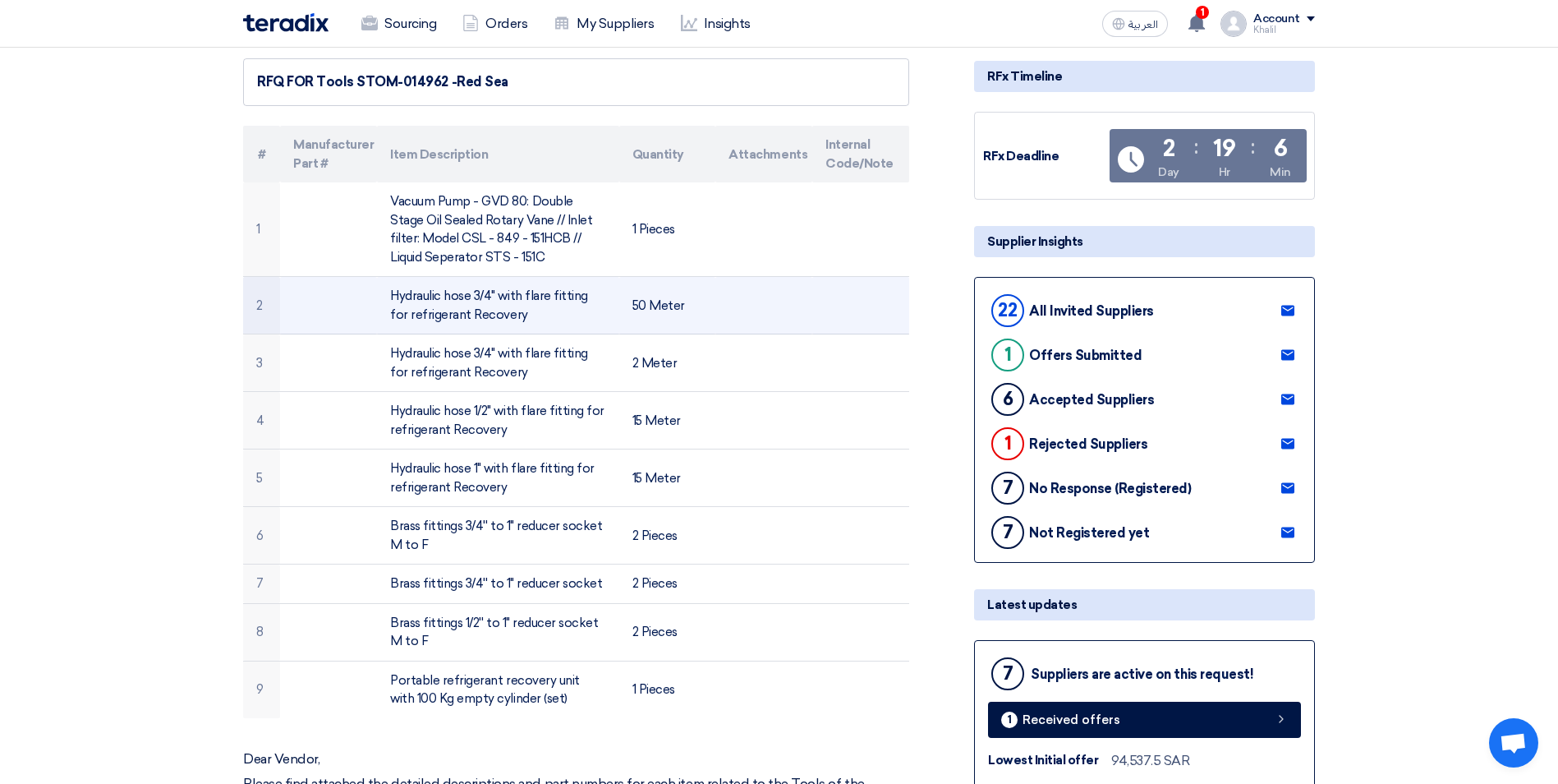
click at [743, 325] on td at bounding box center [764, 306] width 97 height 58
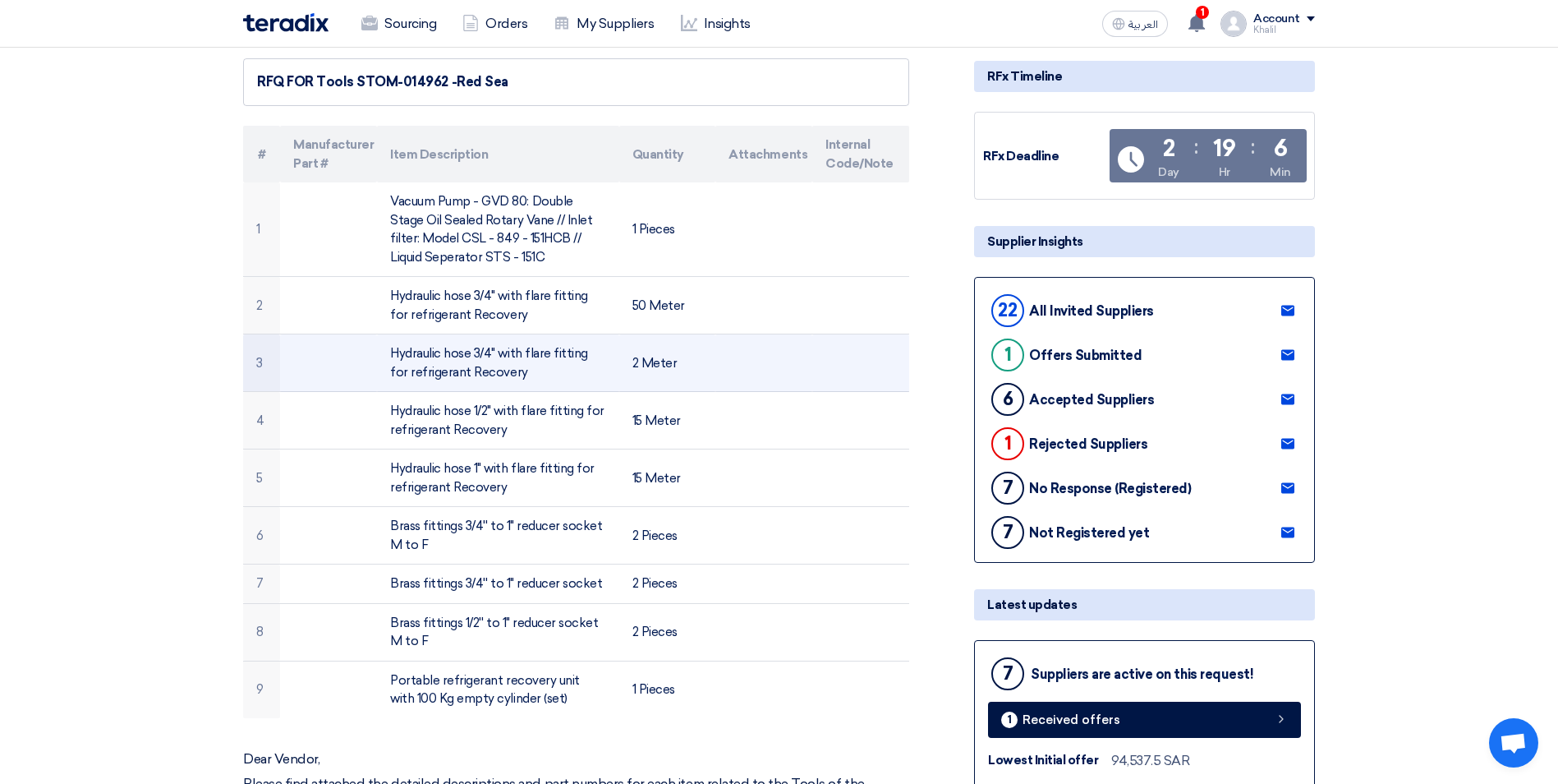
click at [752, 361] on td at bounding box center [764, 363] width 97 height 58
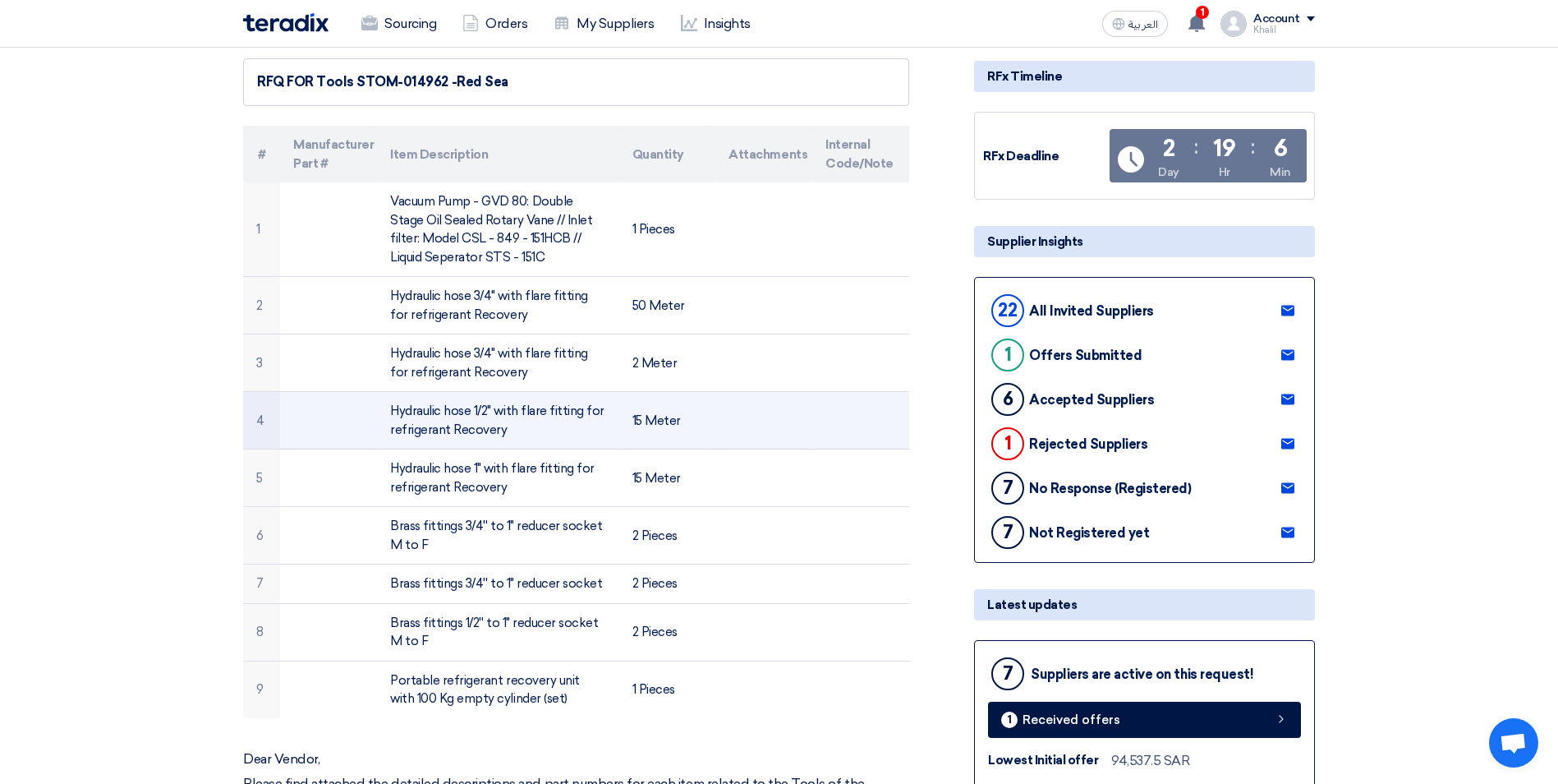
click at [752, 392] on td at bounding box center [764, 421] width 97 height 58
click at [750, 433] on td at bounding box center [764, 421] width 97 height 58
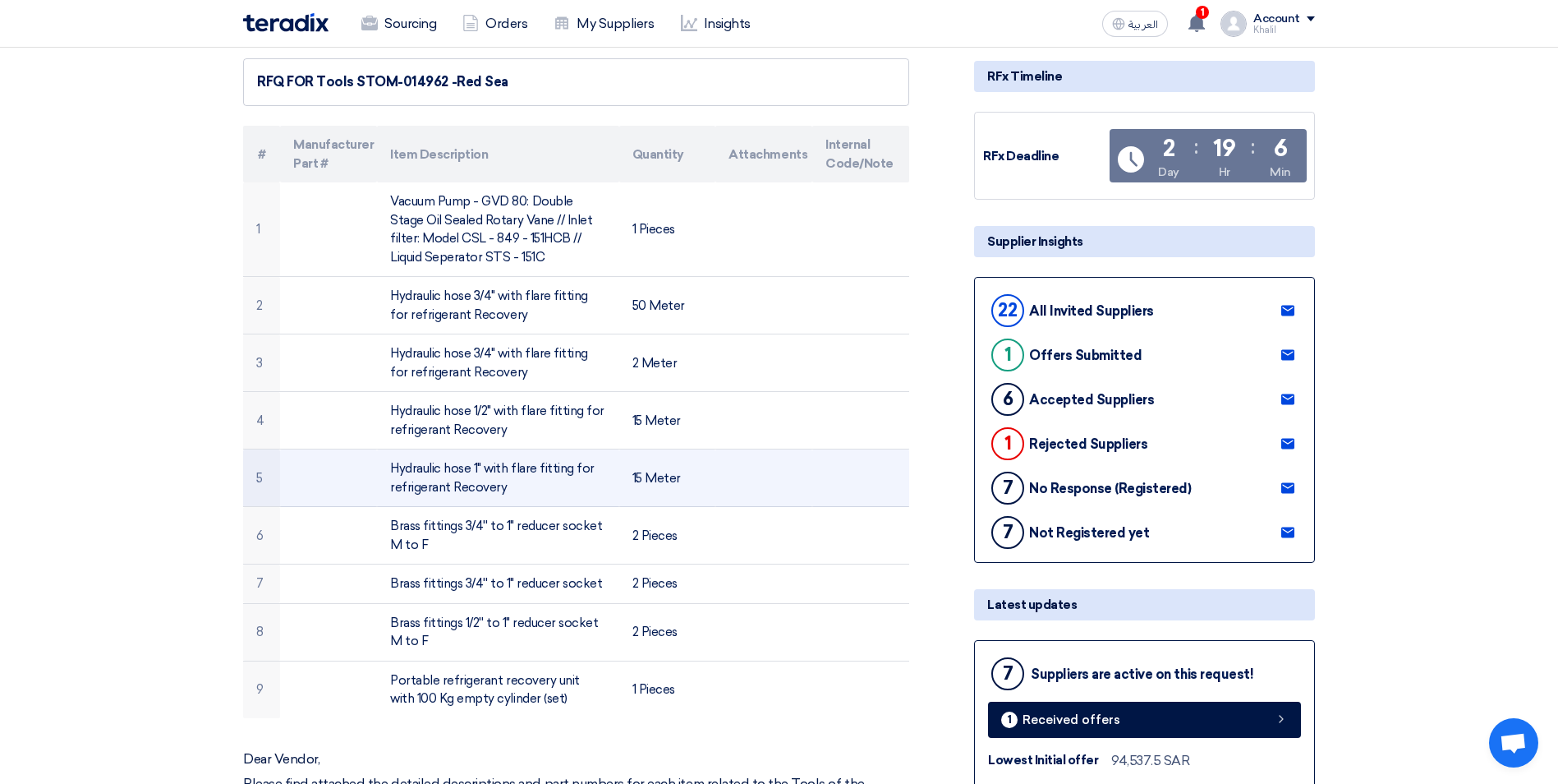
click at [746, 474] on td at bounding box center [764, 478] width 97 height 58
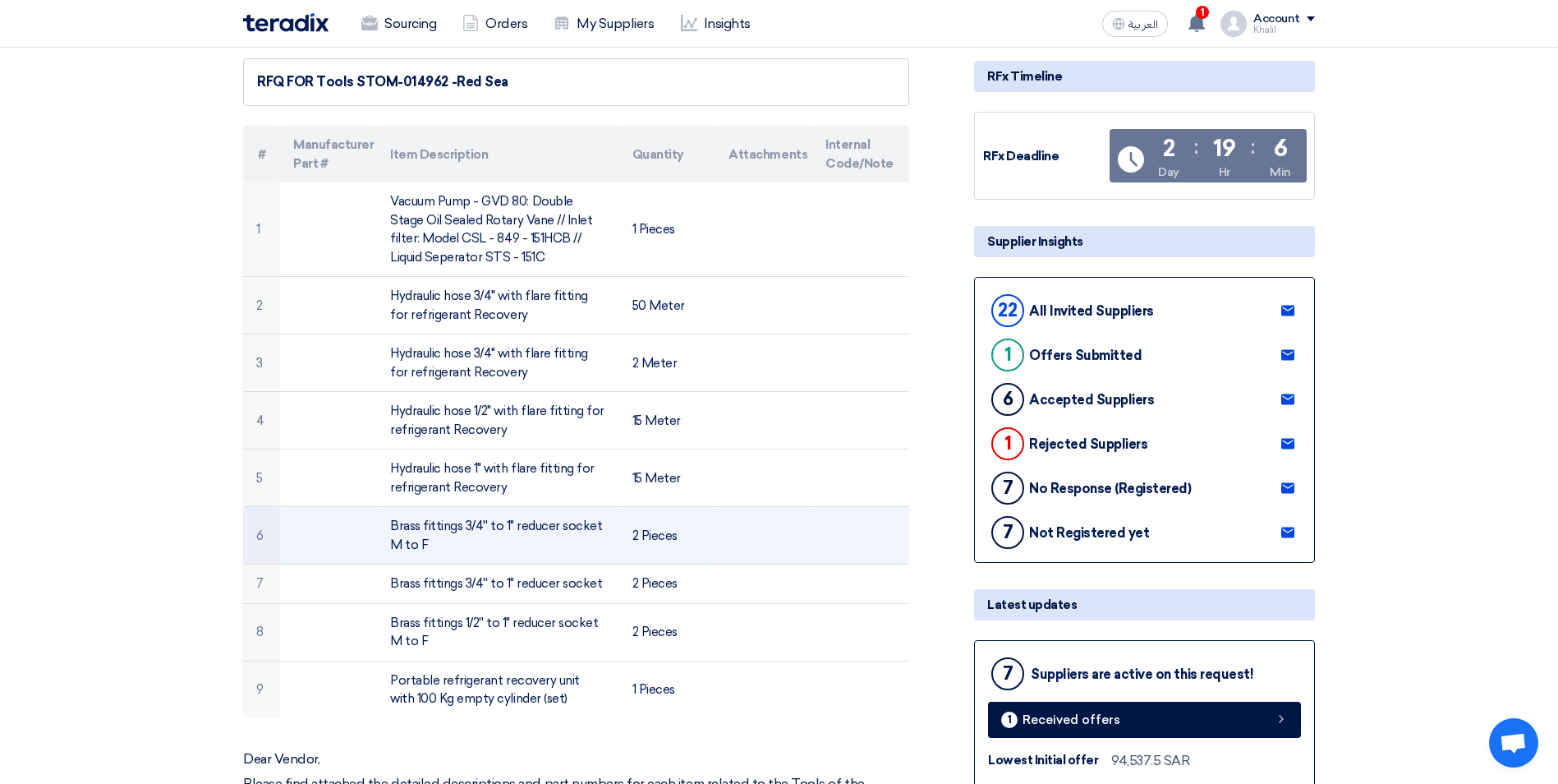
click at [757, 521] on td at bounding box center [764, 536] width 97 height 58
click at [773, 558] on td at bounding box center [764, 536] width 97 height 58
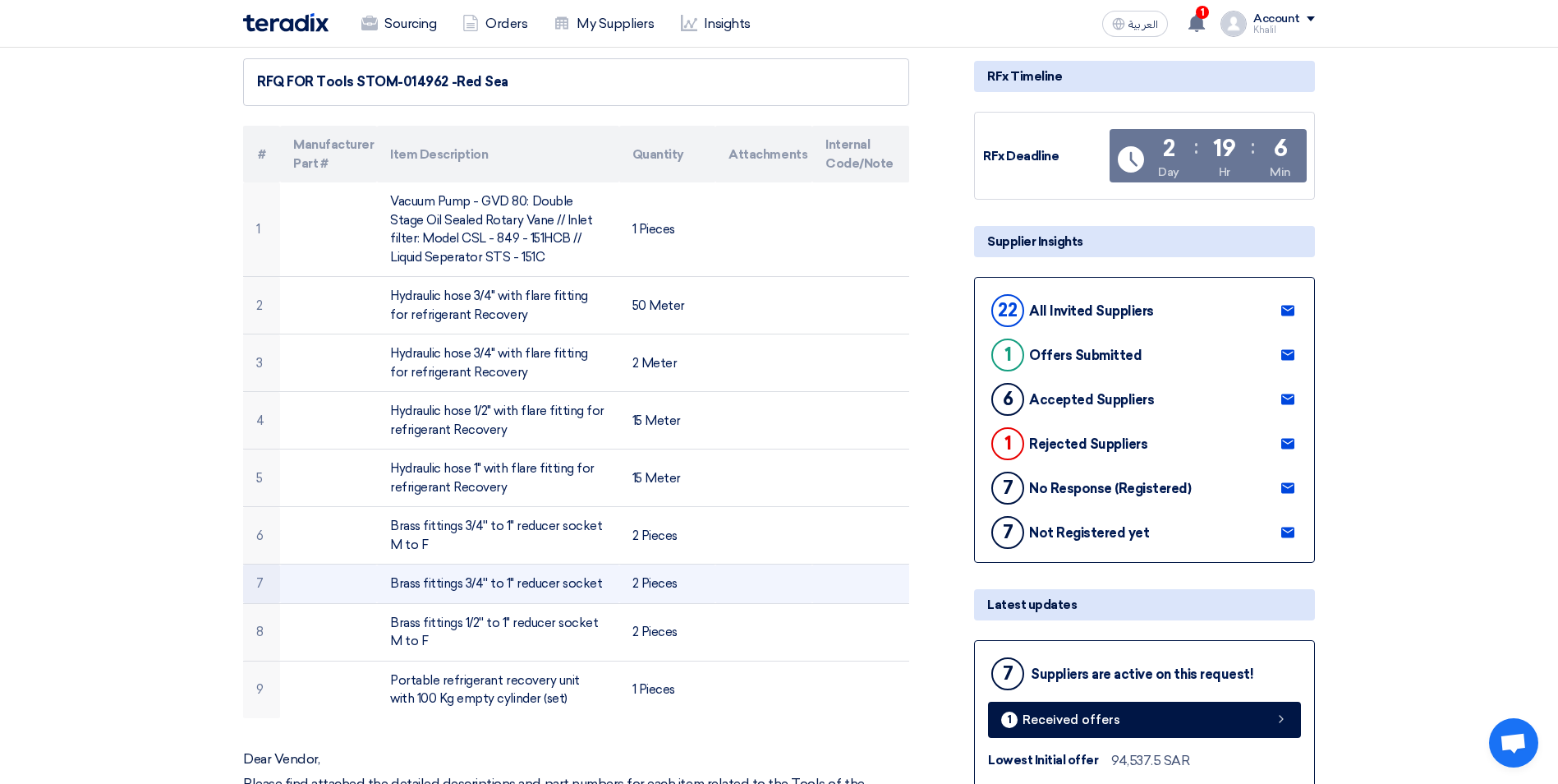
click at [778, 569] on td at bounding box center [764, 583] width 97 height 39
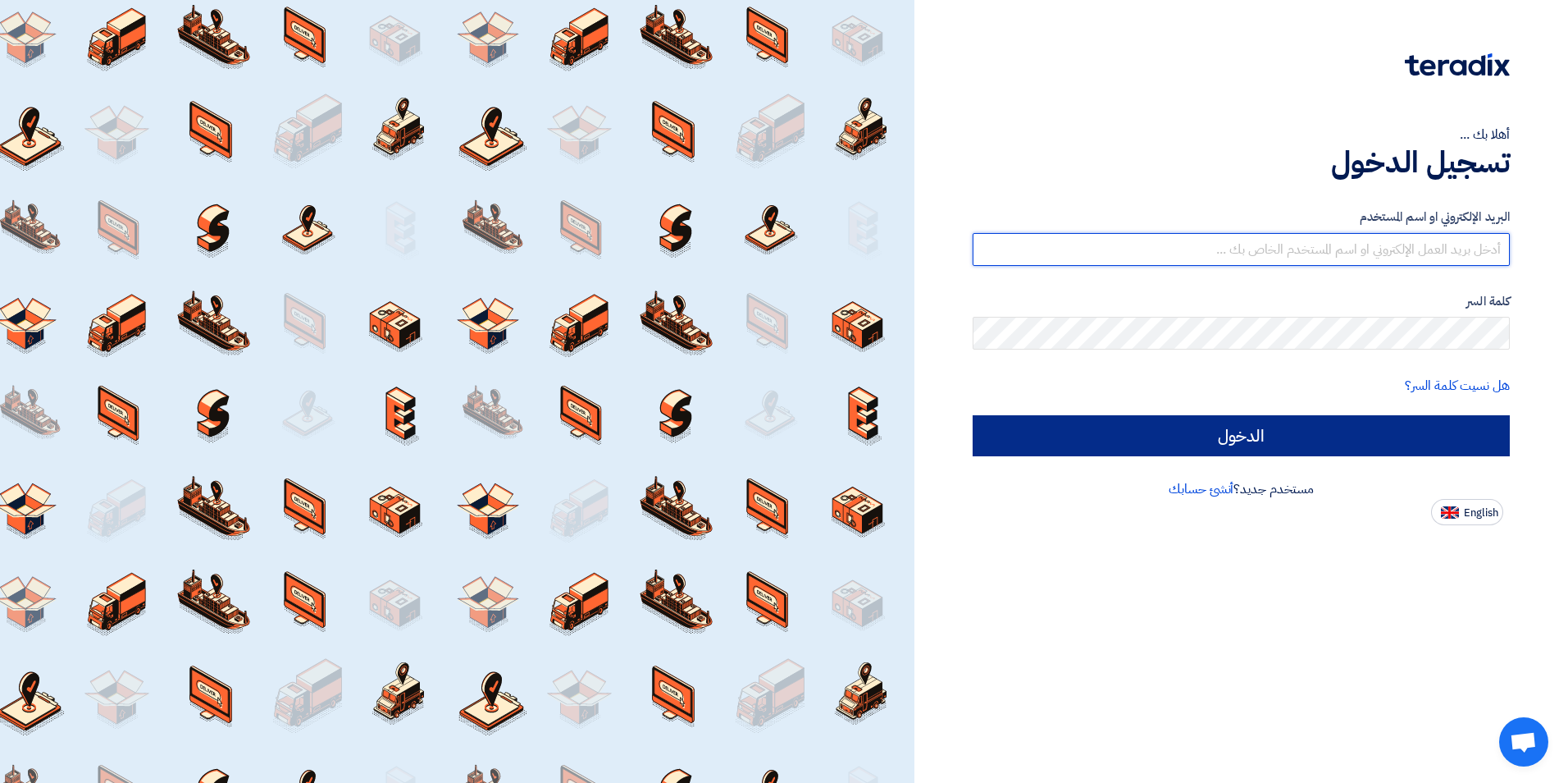
type input "[EMAIL_ADDRESS][DOMAIN_NAME]"
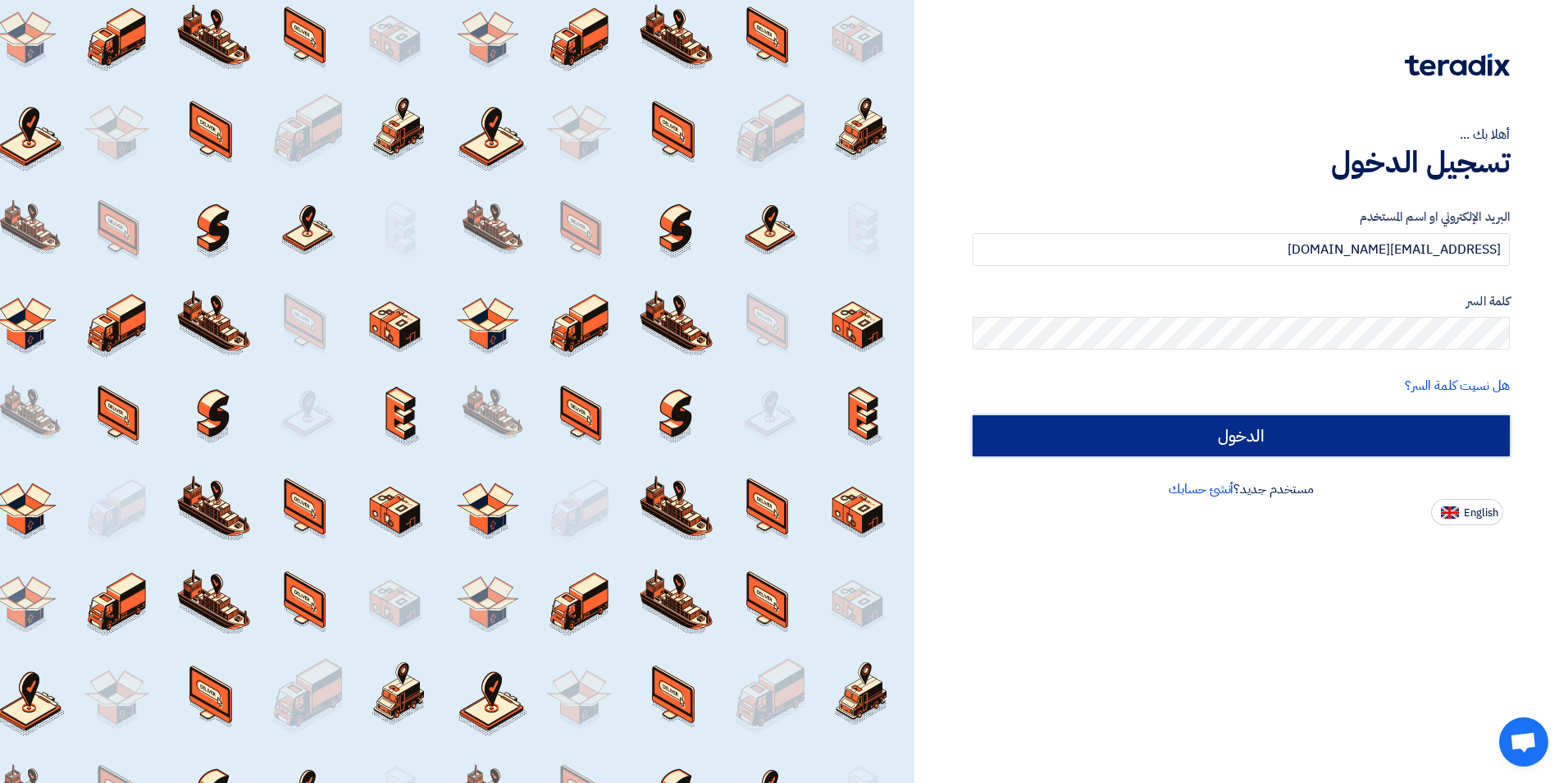
click at [1235, 440] on input "الدخول" at bounding box center [1241, 435] width 537 height 41
type input "Sign in"
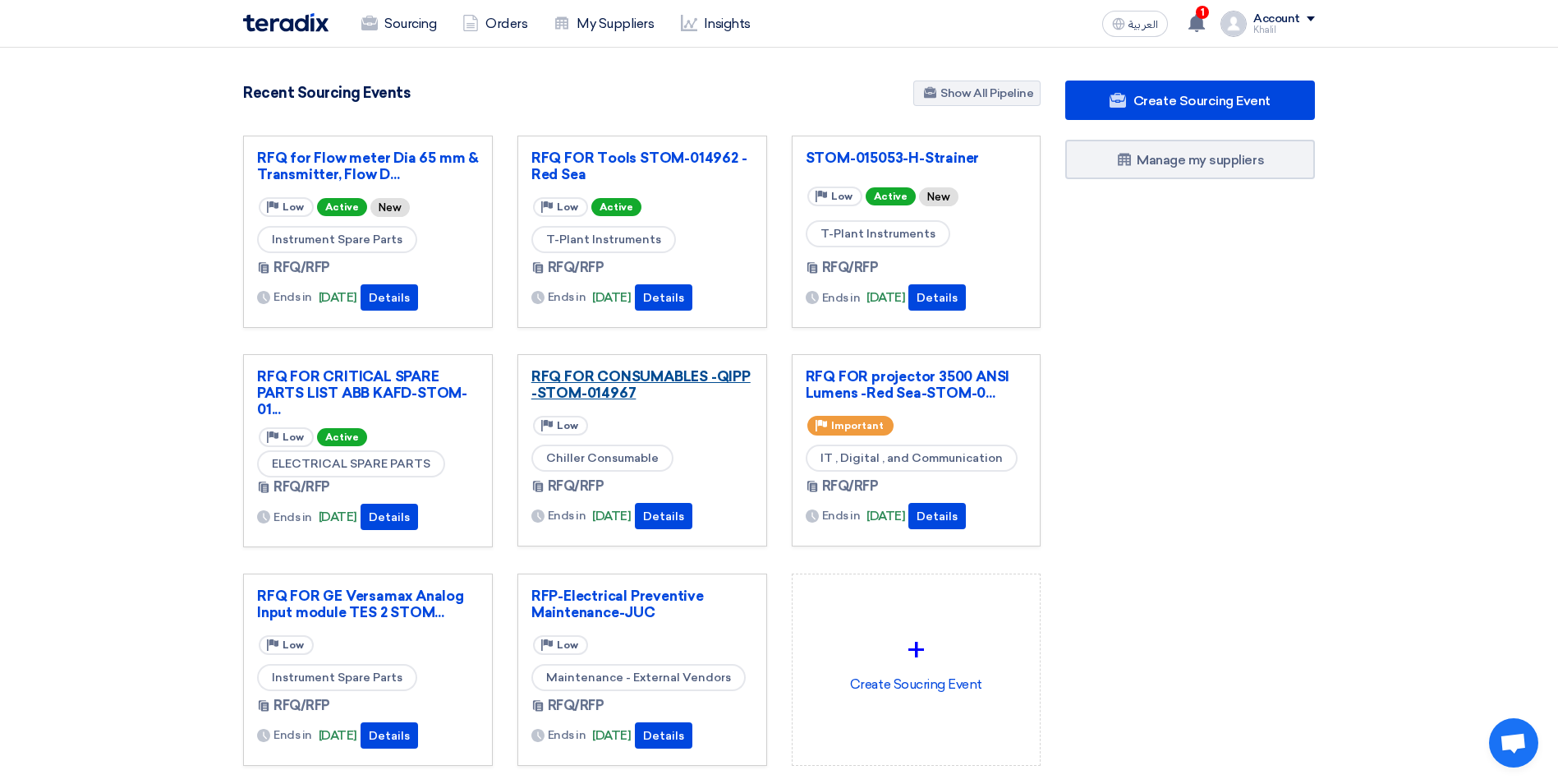
click at [620, 385] on link "RFQ FOR CONSUMABLES -QIPP -STOM-014967" at bounding box center [642, 384] width 222 height 33
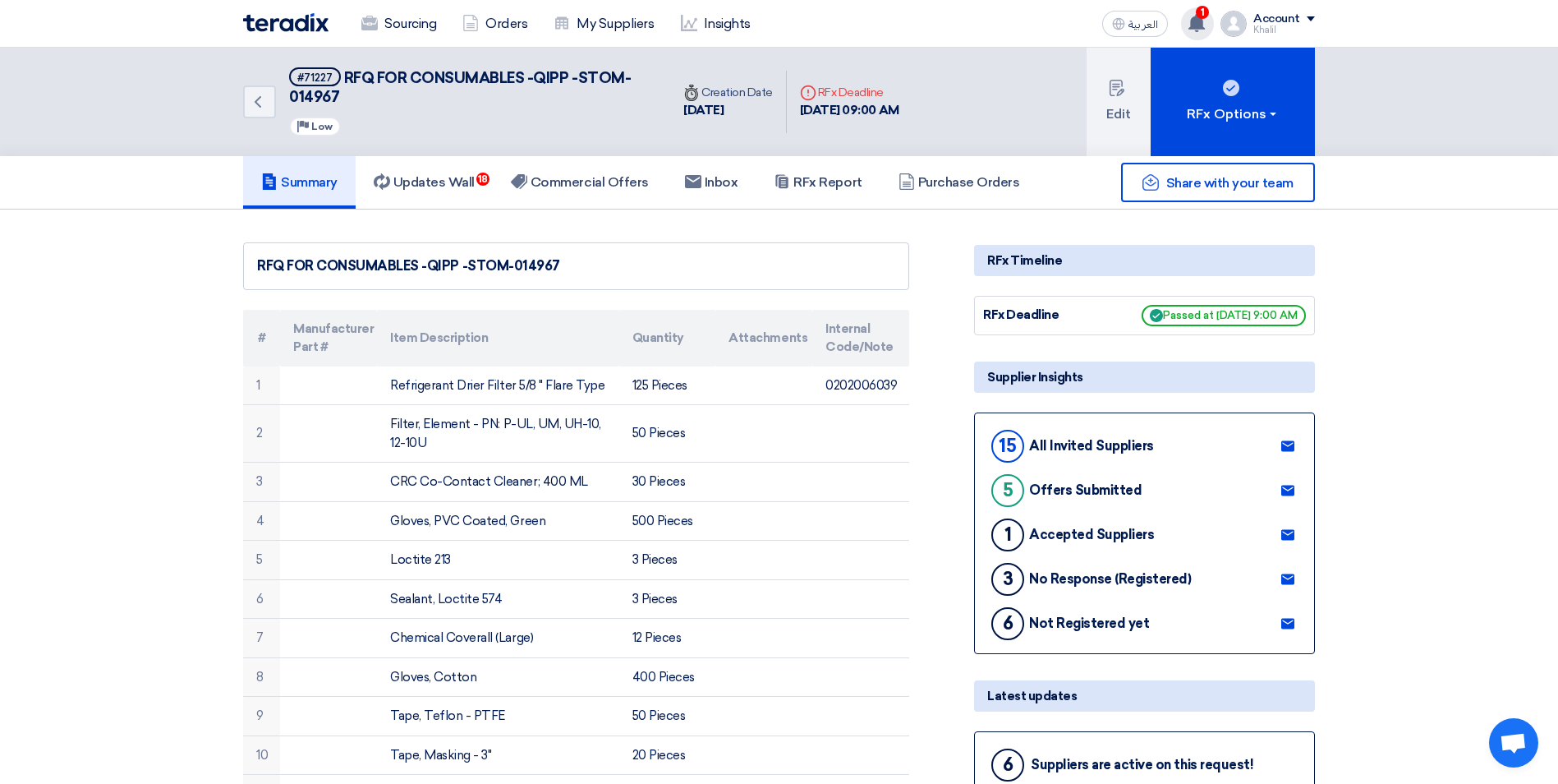
click at [1197, 20] on use at bounding box center [1197, 22] width 17 height 18
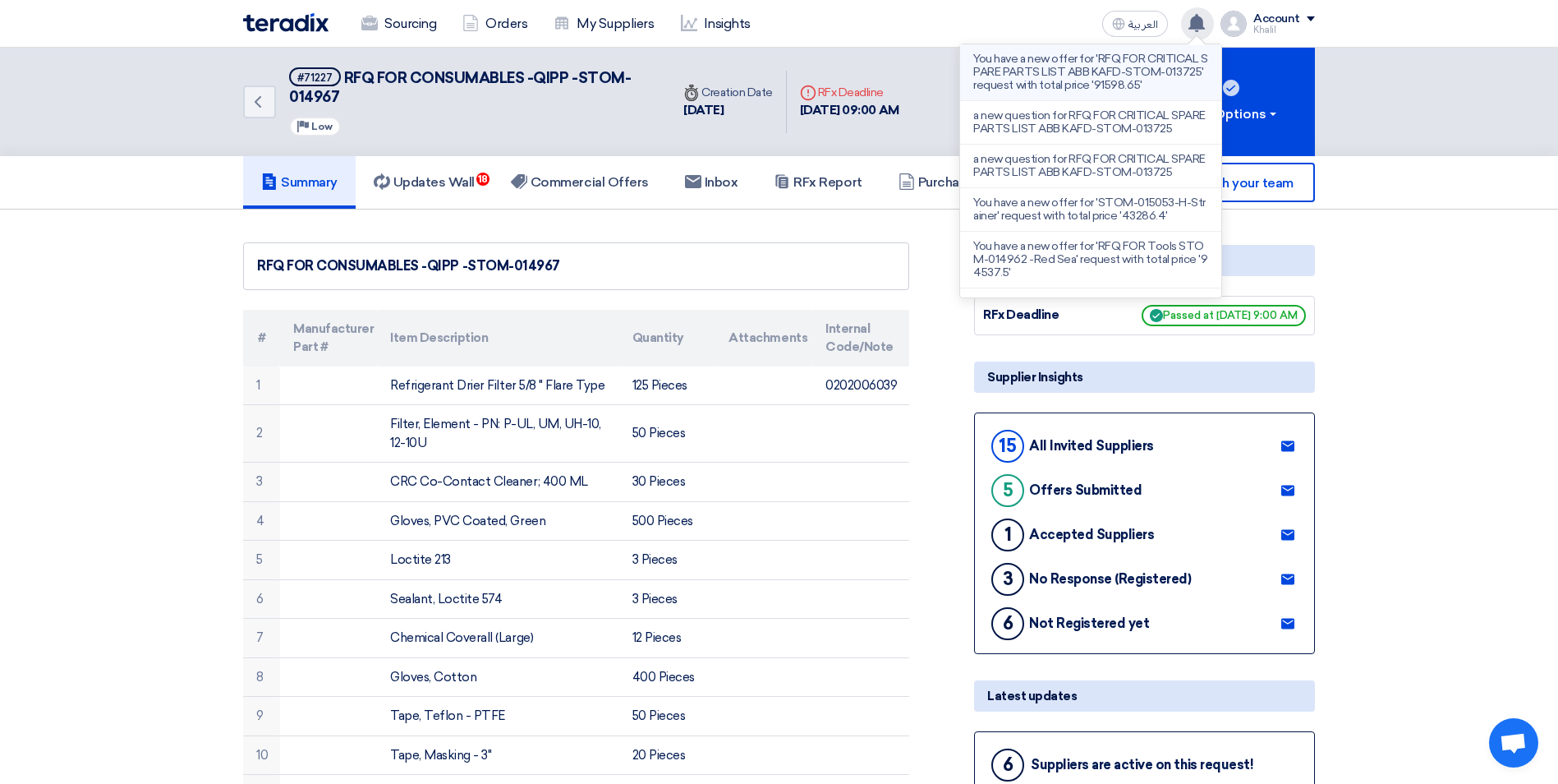
click at [1087, 90] on p "You have a new offer for 'RFQ FOR CRITICAL SPARE PARTS LIST ABB KAFD-STOM-01372…" at bounding box center [1091, 72] width 235 height 39
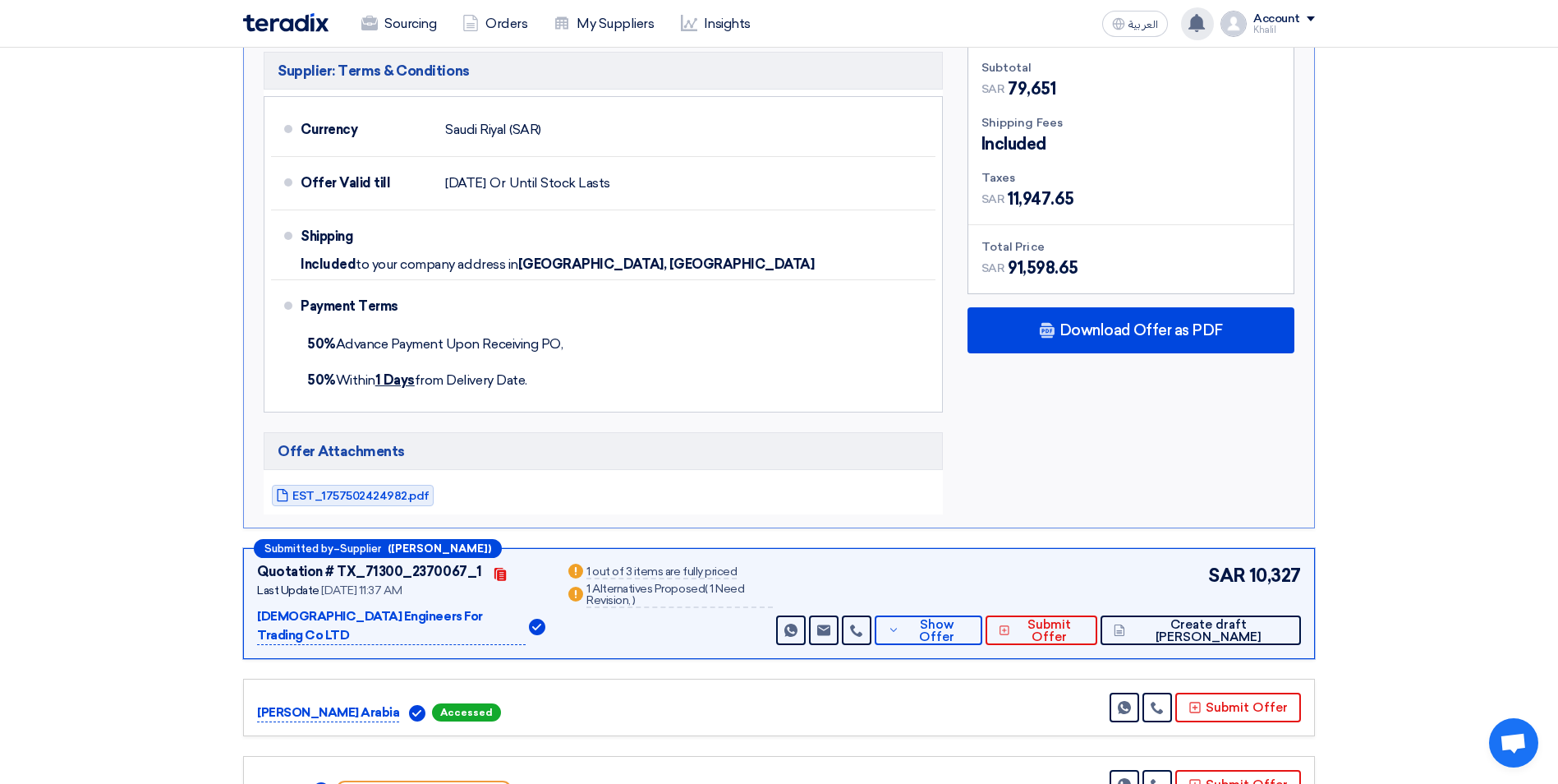
scroll to position [280, 0]
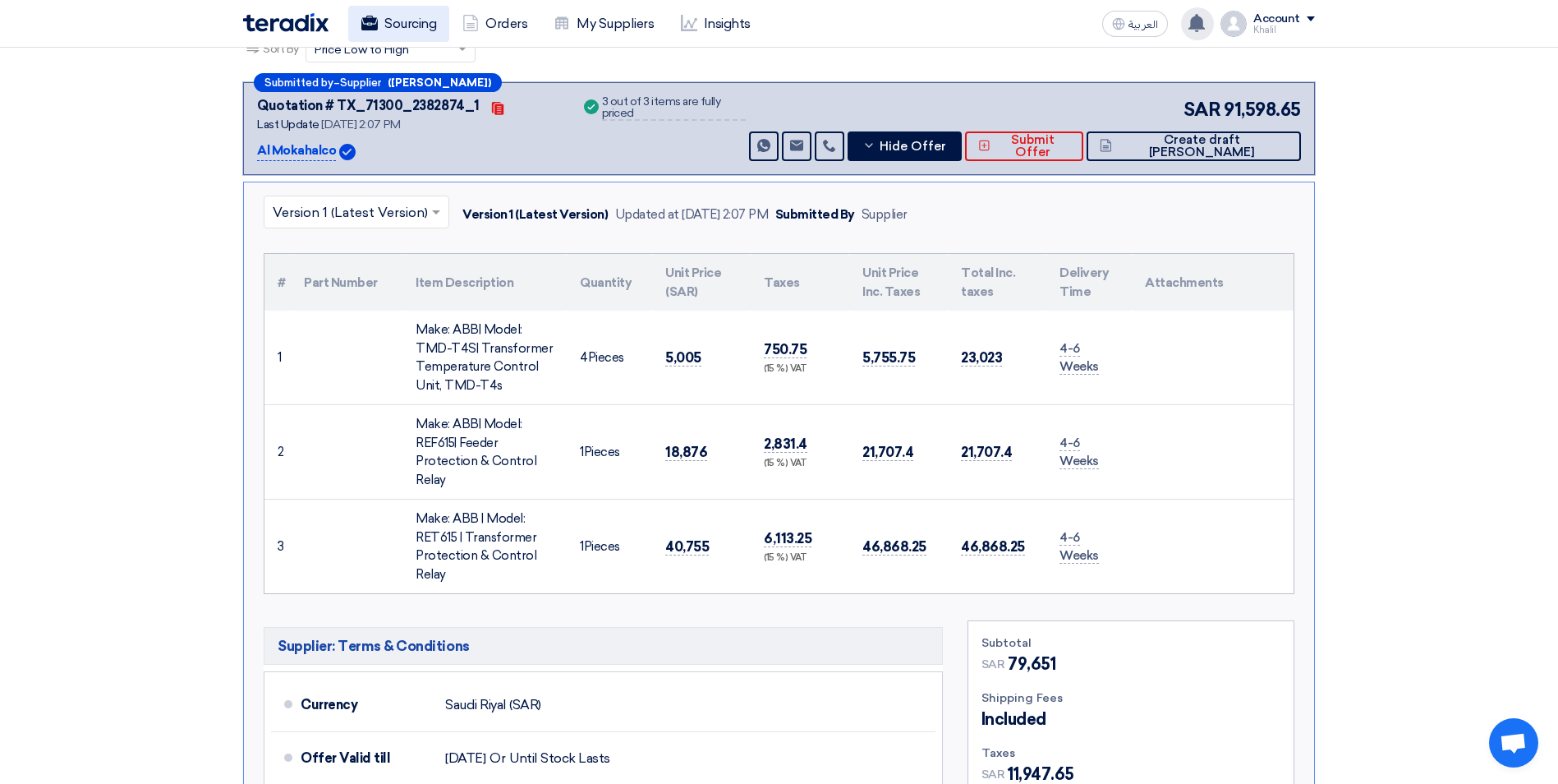
click at [403, 25] on link "Sourcing" at bounding box center [399, 23] width 101 height 36
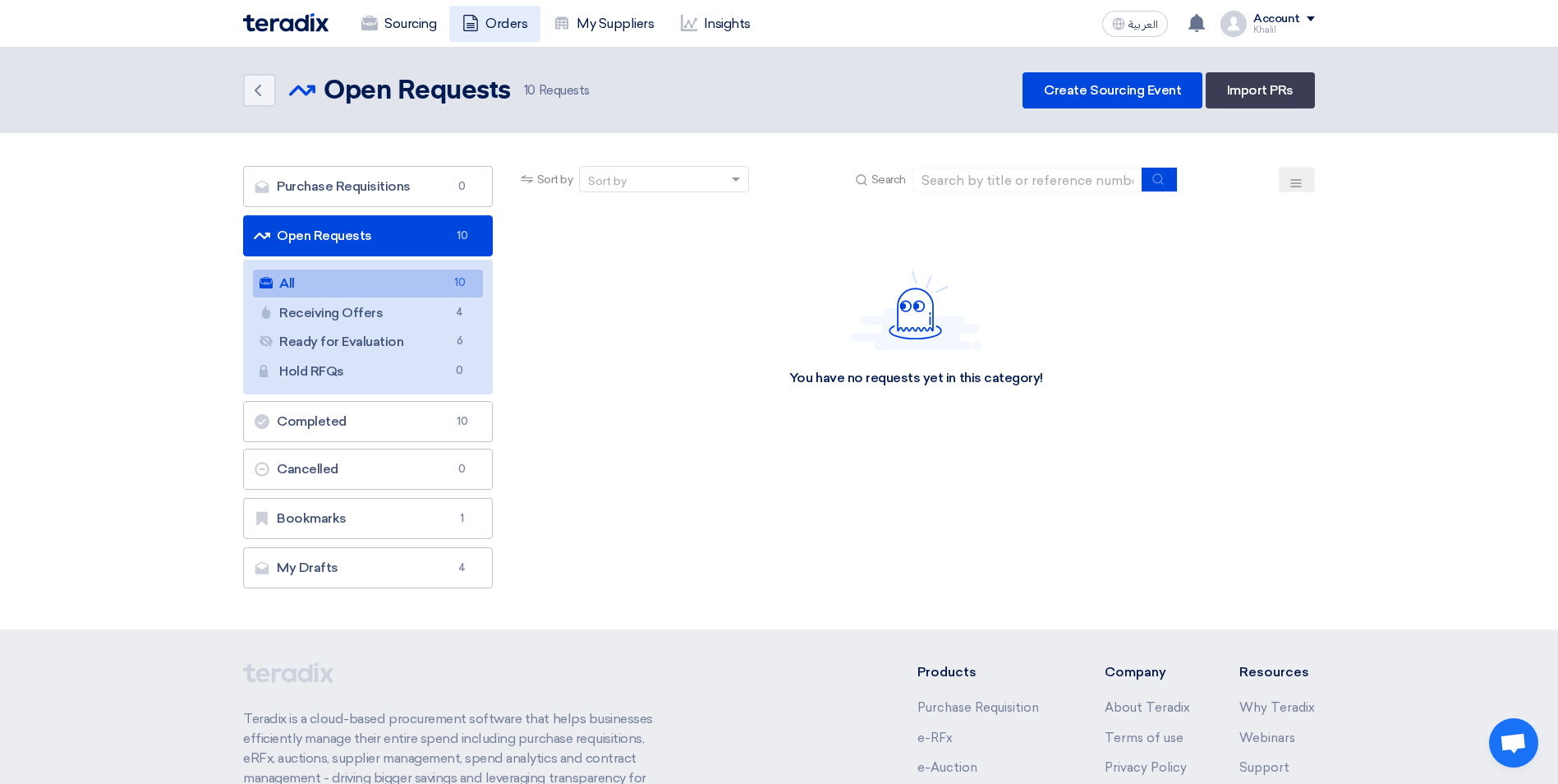
click at [486, 18] on link "Orders" at bounding box center [495, 23] width 91 height 36
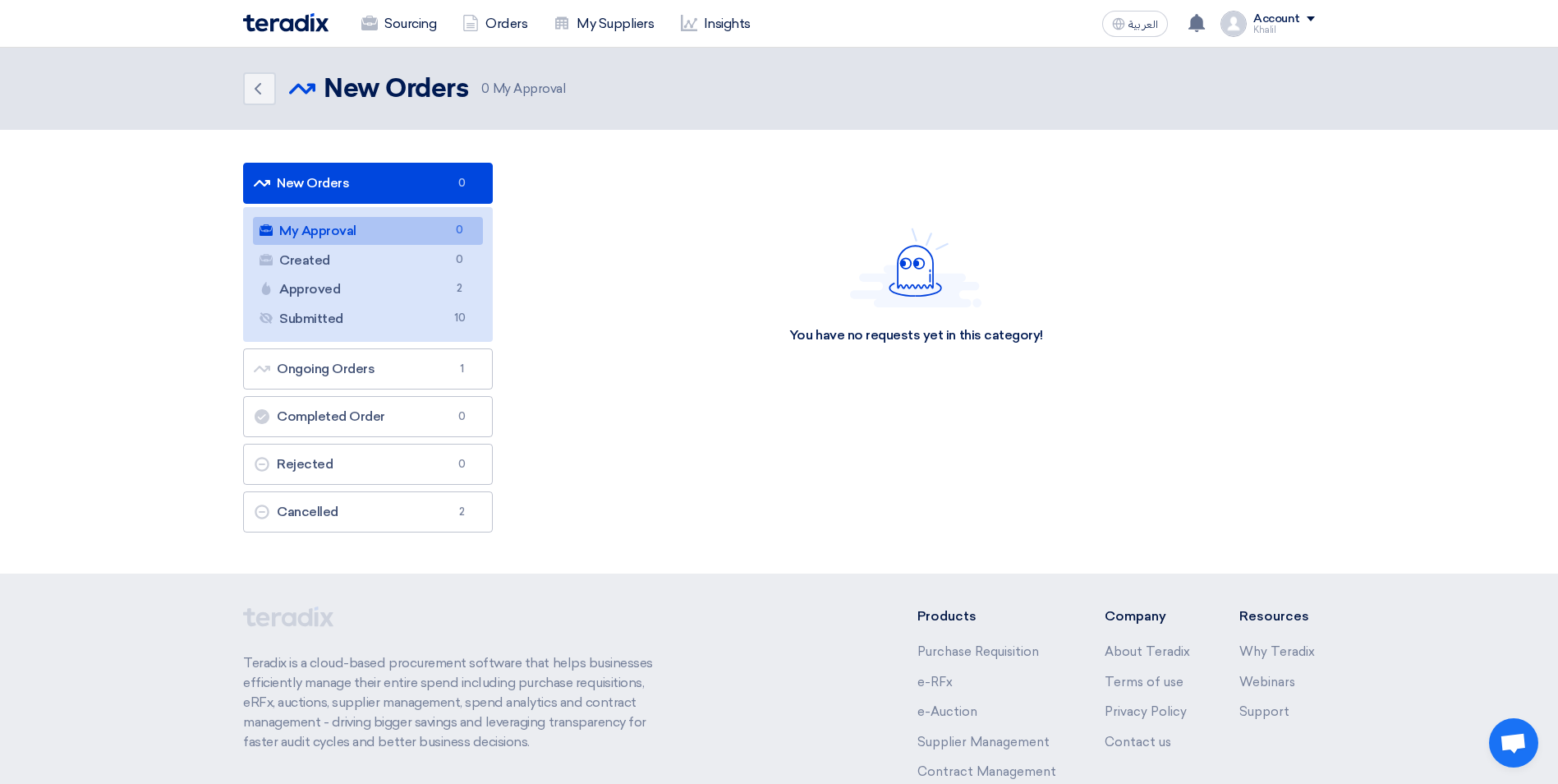
click at [351, 229] on link "My Approval My Approval 0" at bounding box center [368, 230] width 230 height 28
click at [382, 373] on link "Ongoing Orders Ongoing Orders 1" at bounding box center [368, 369] width 250 height 41
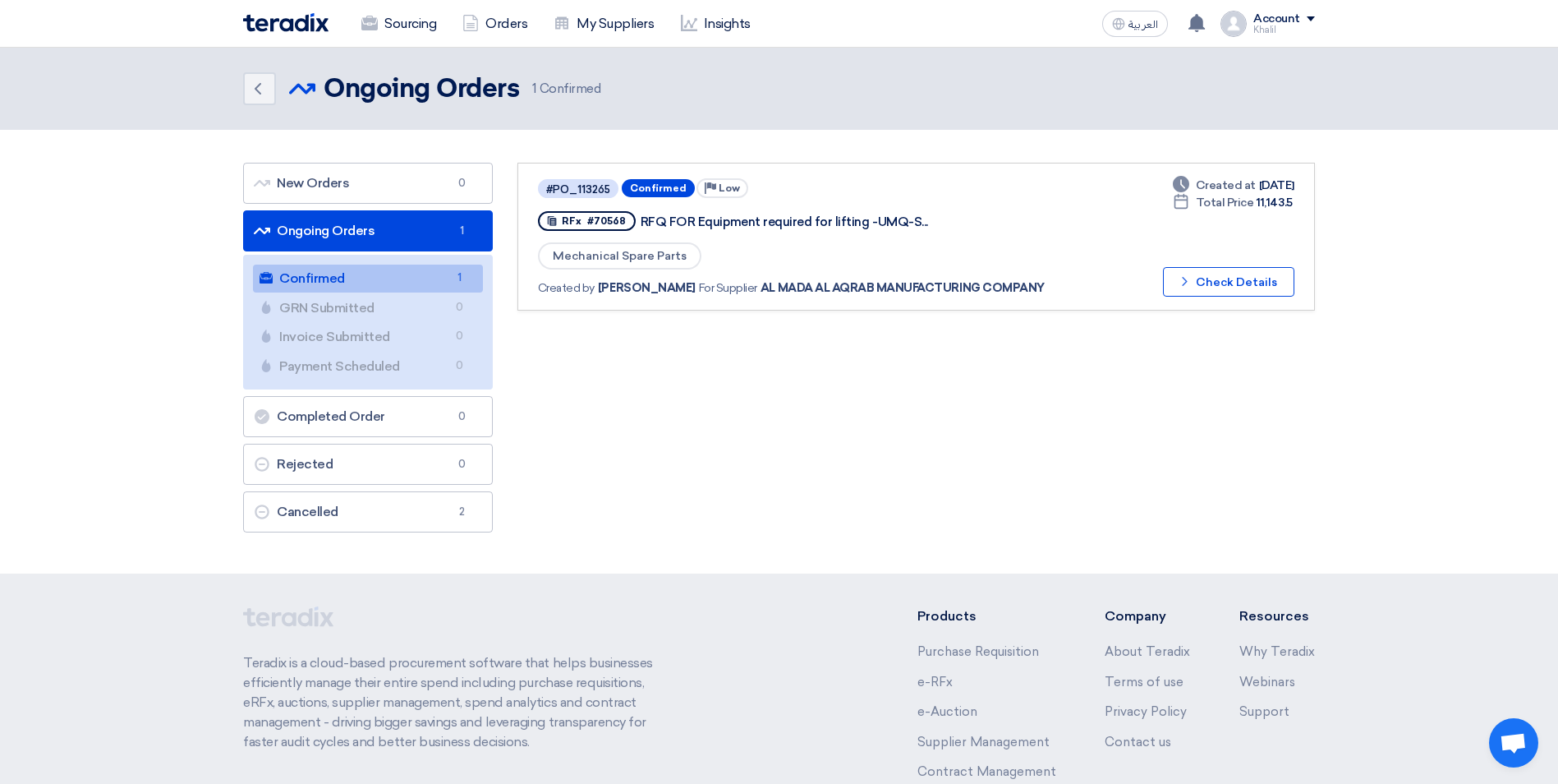
click at [350, 280] on link "Confirmed Confirmed 1" at bounding box center [368, 279] width 230 height 28
click at [402, 20] on link "Sourcing" at bounding box center [399, 23] width 101 height 36
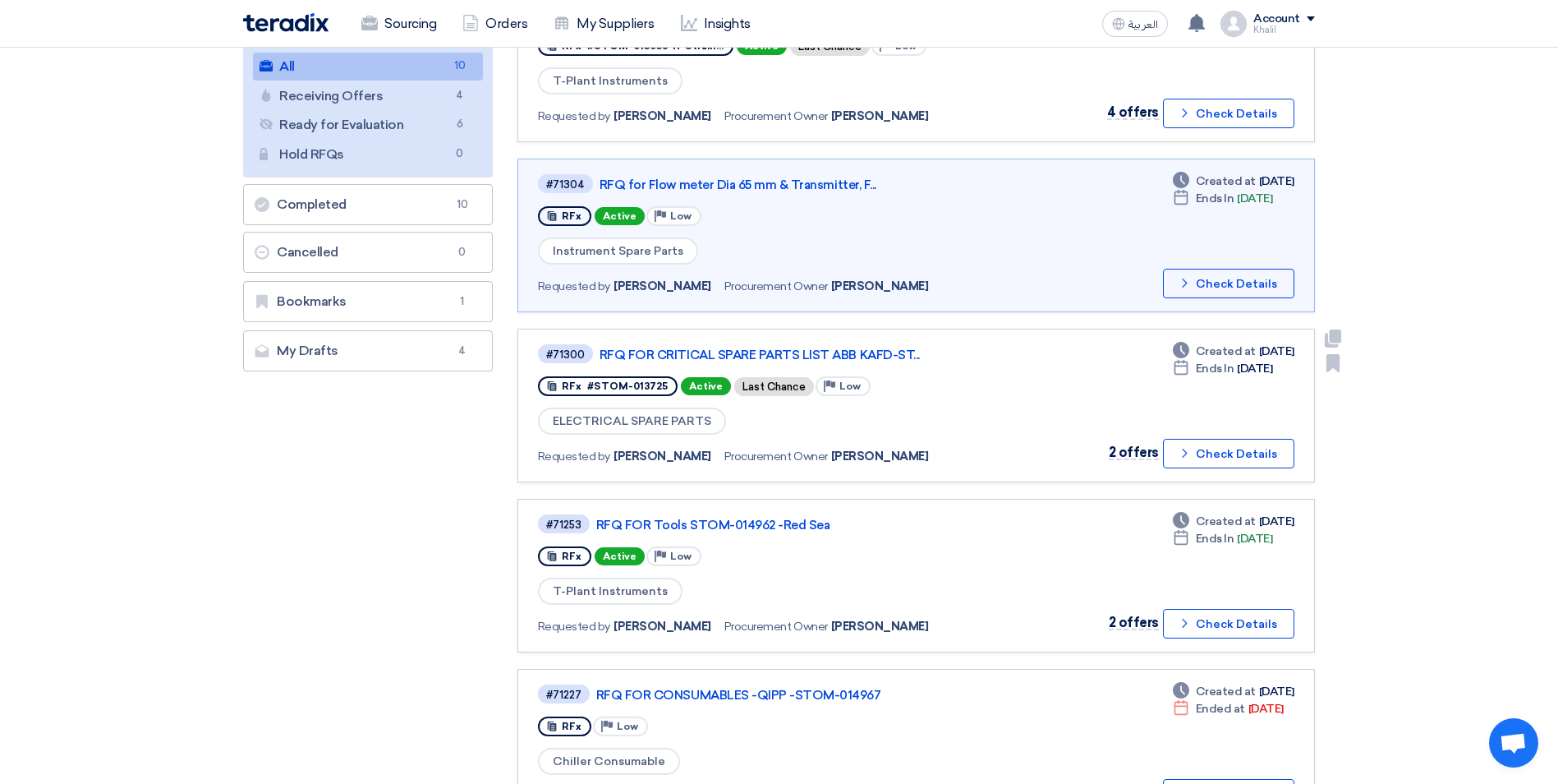
scroll to position [246, 0]
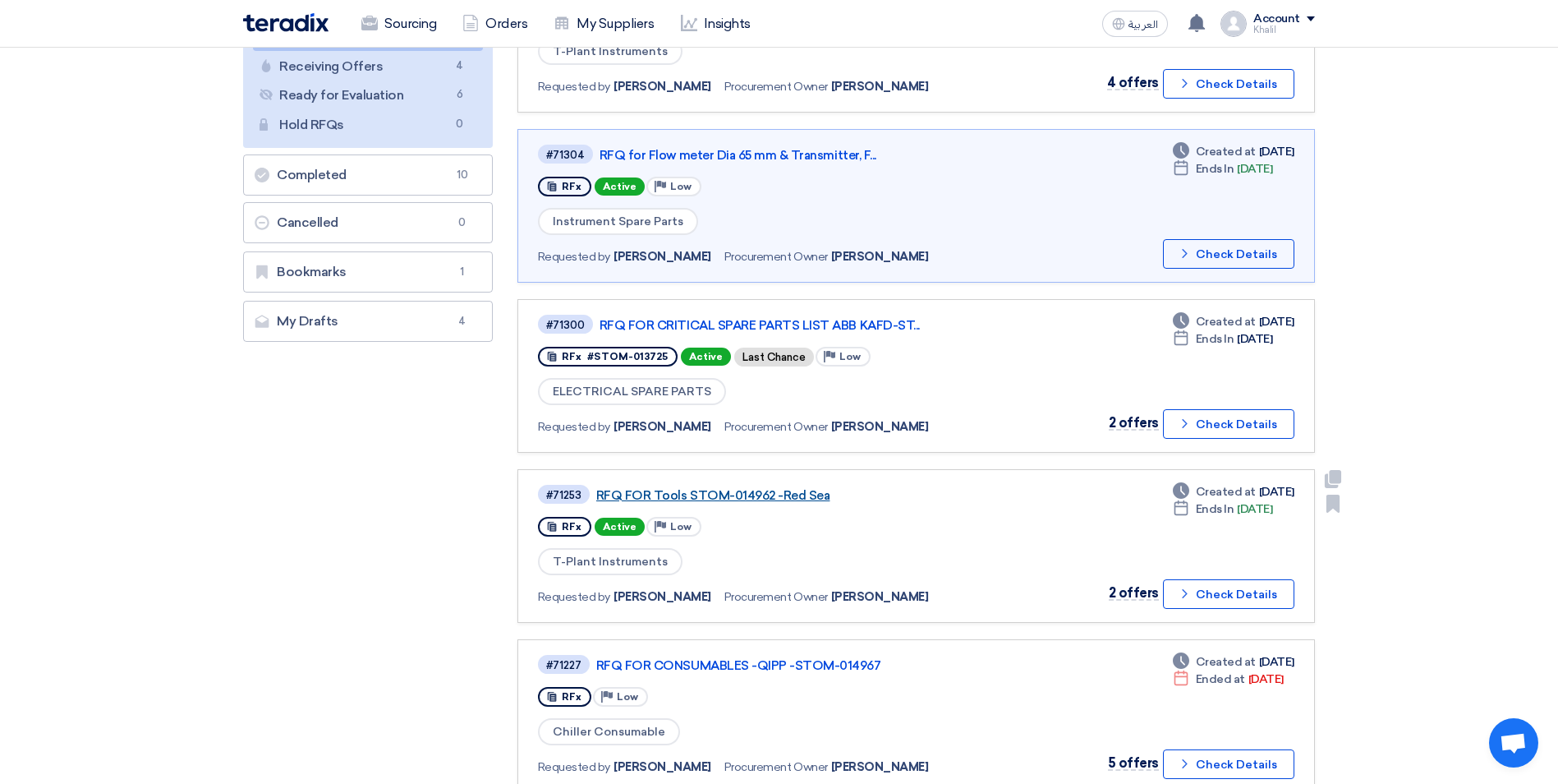
click at [784, 494] on link "RFQ FOR Tools STOM-014962 -Red Sea" at bounding box center [802, 495] width 411 height 15
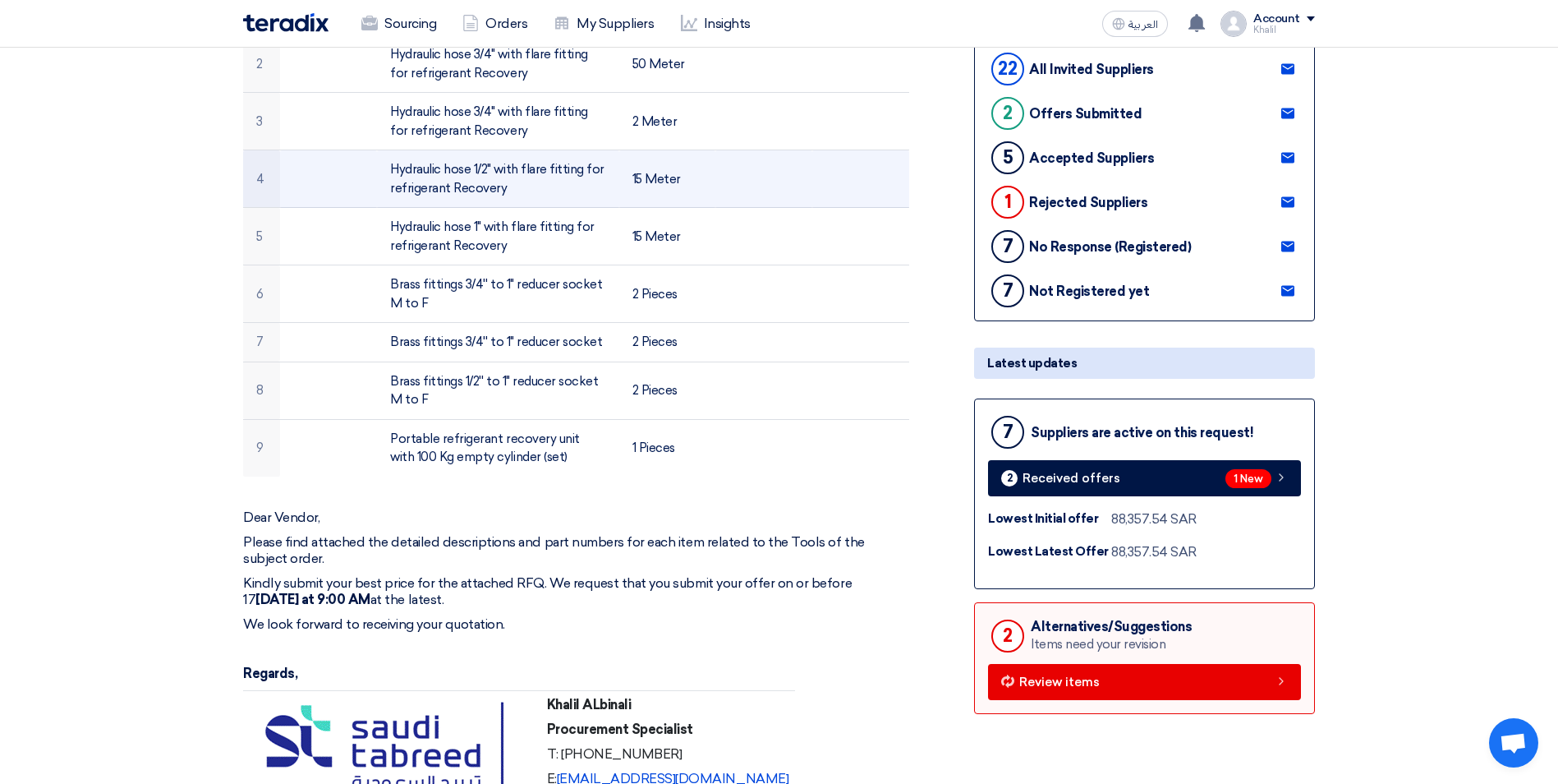
scroll to position [411, 0]
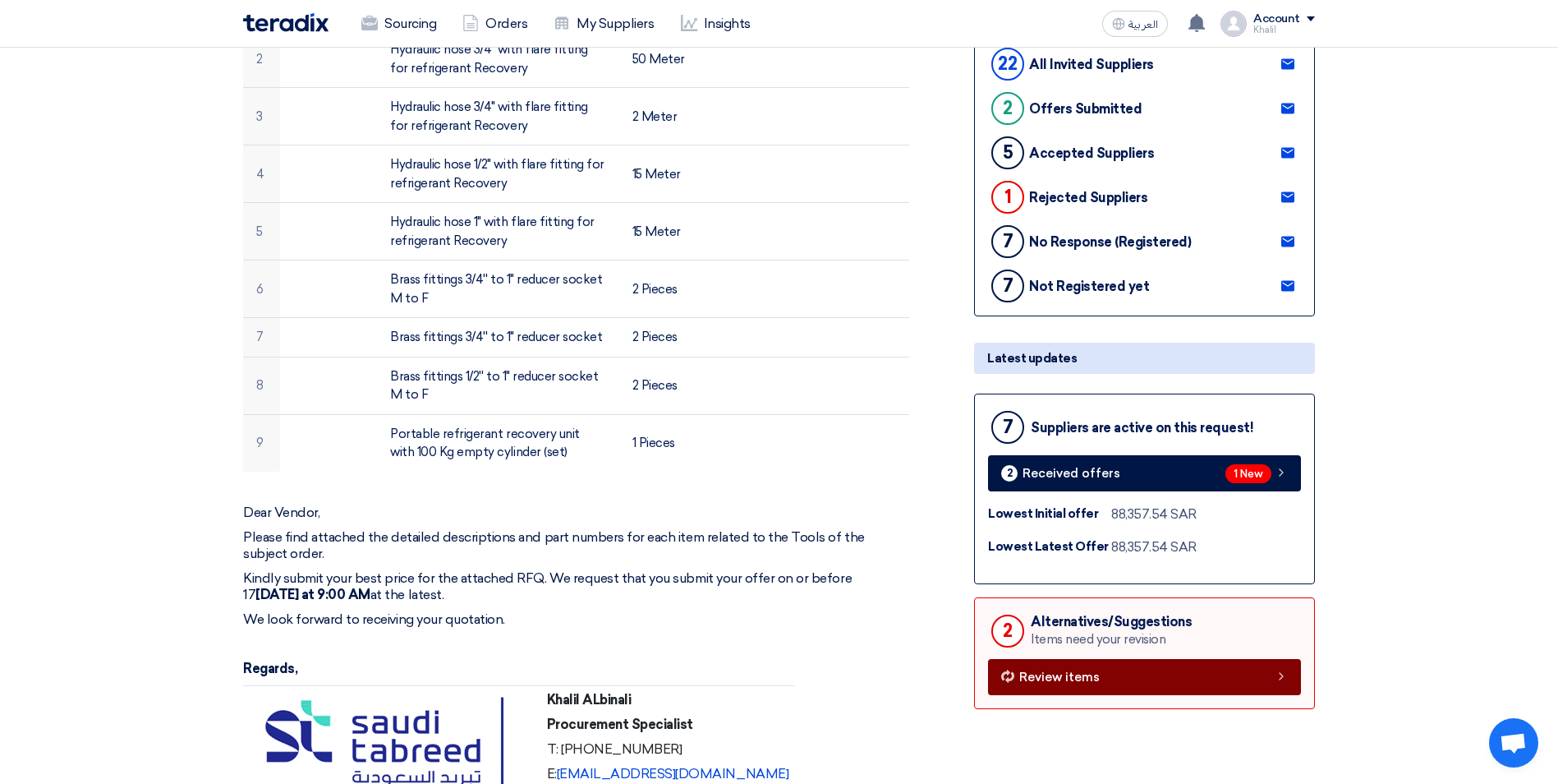
click at [1139, 681] on link "Review items" at bounding box center [1145, 676] width 313 height 36
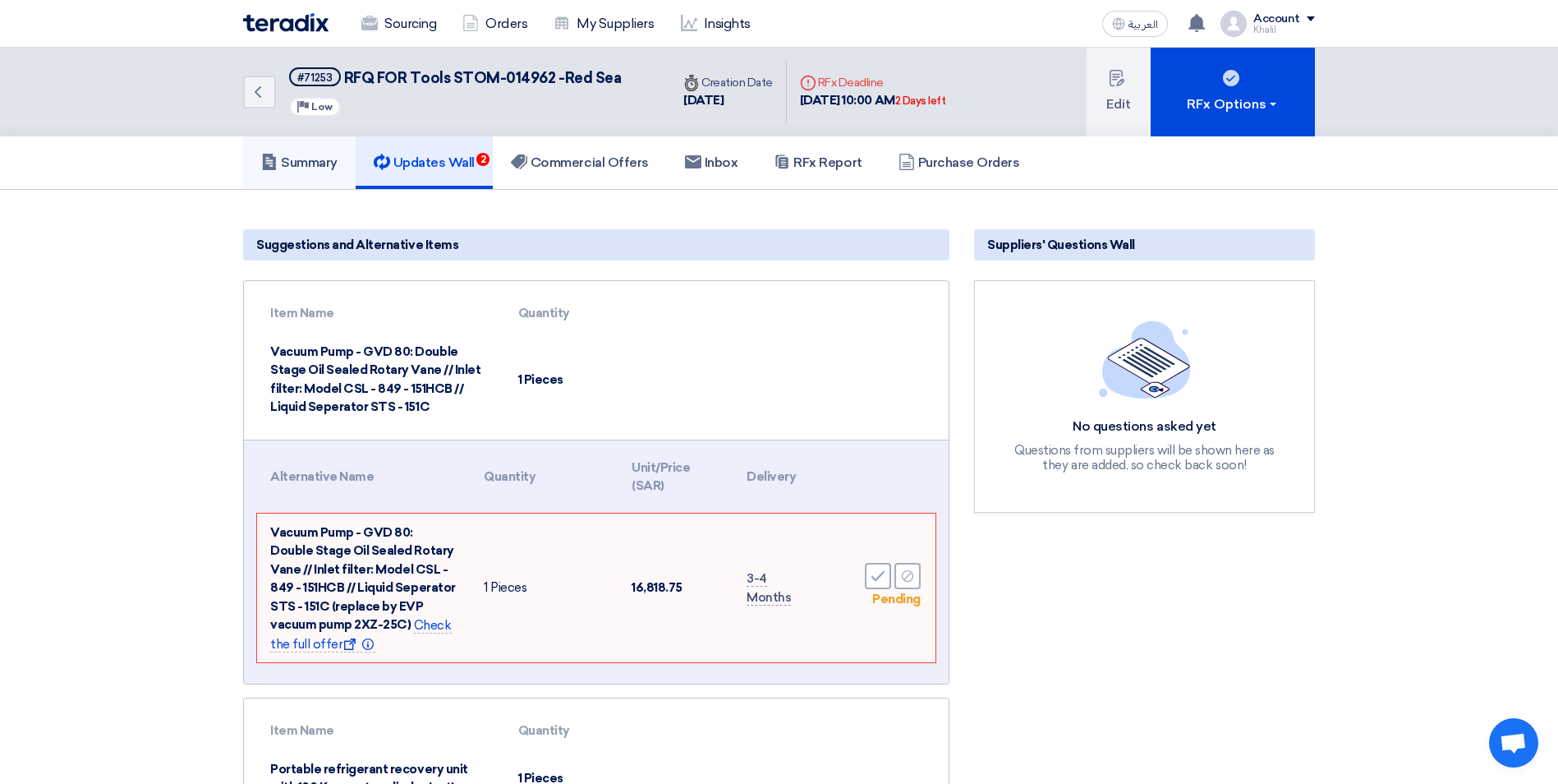
click at [321, 164] on h5 "Summary" at bounding box center [299, 163] width 76 height 17
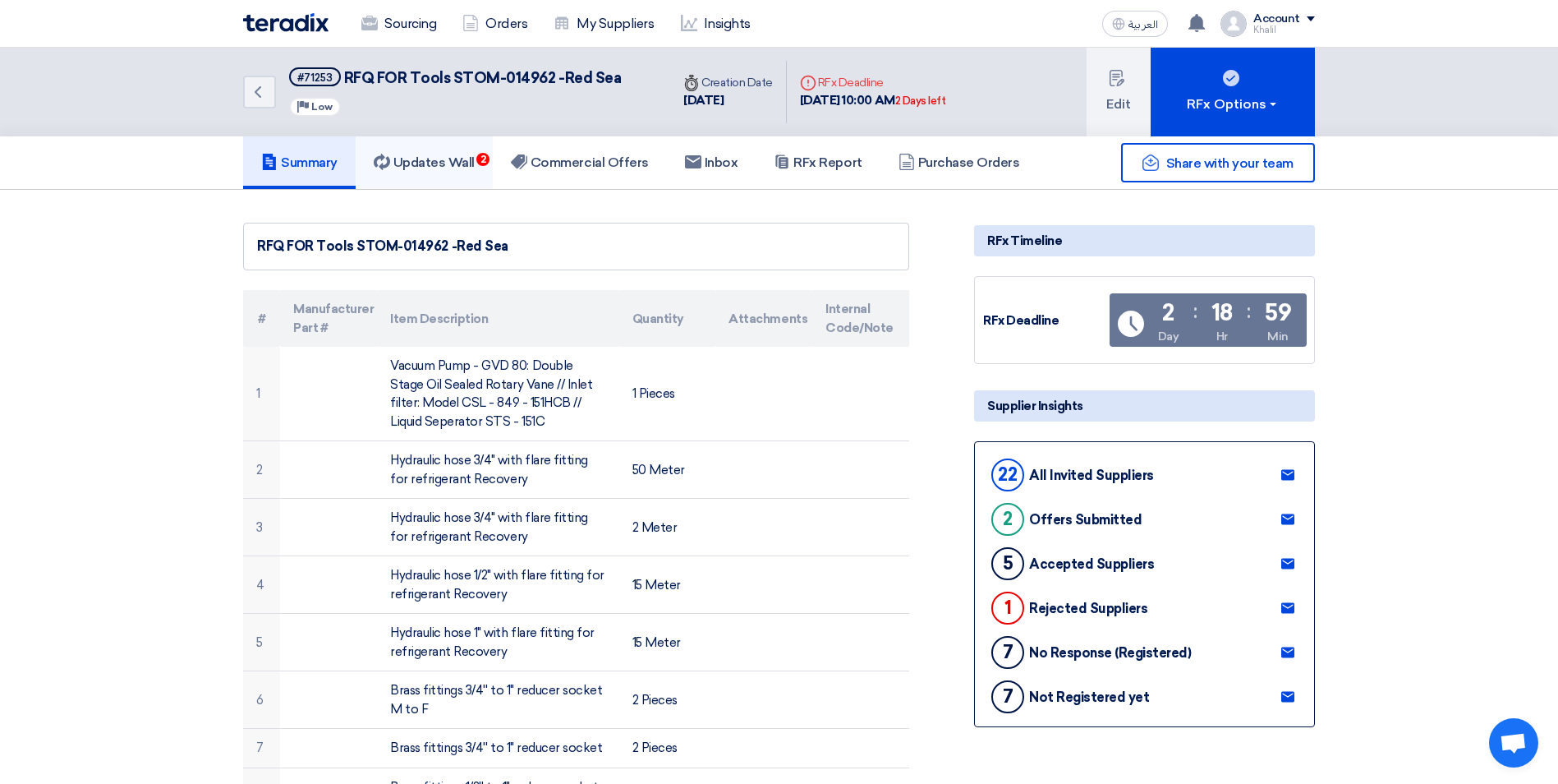
click at [438, 166] on h5 "Updates Wall 2" at bounding box center [424, 163] width 101 height 17
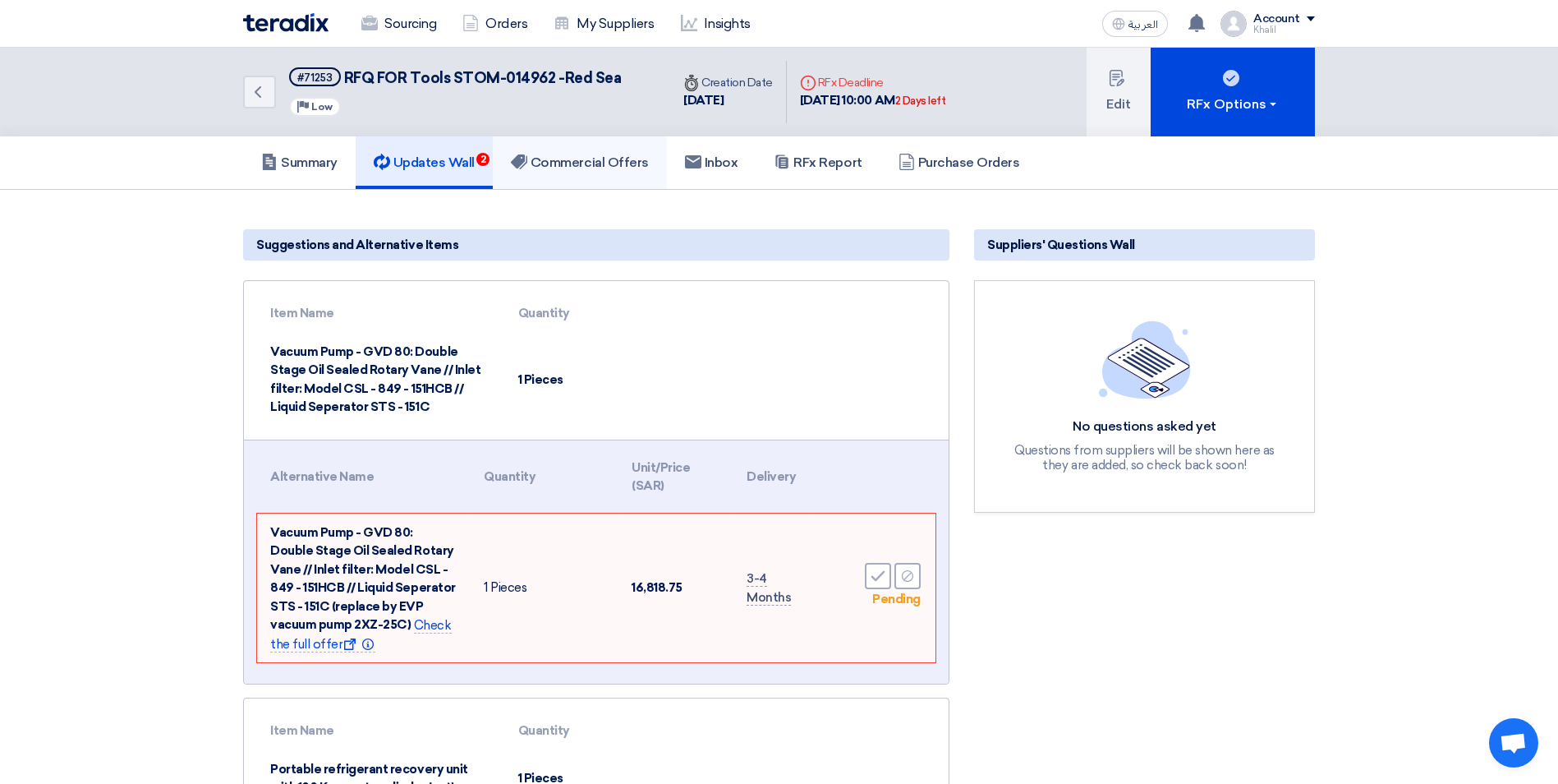
click at [582, 167] on h5 "Commercial Offers" at bounding box center [580, 163] width 138 height 17
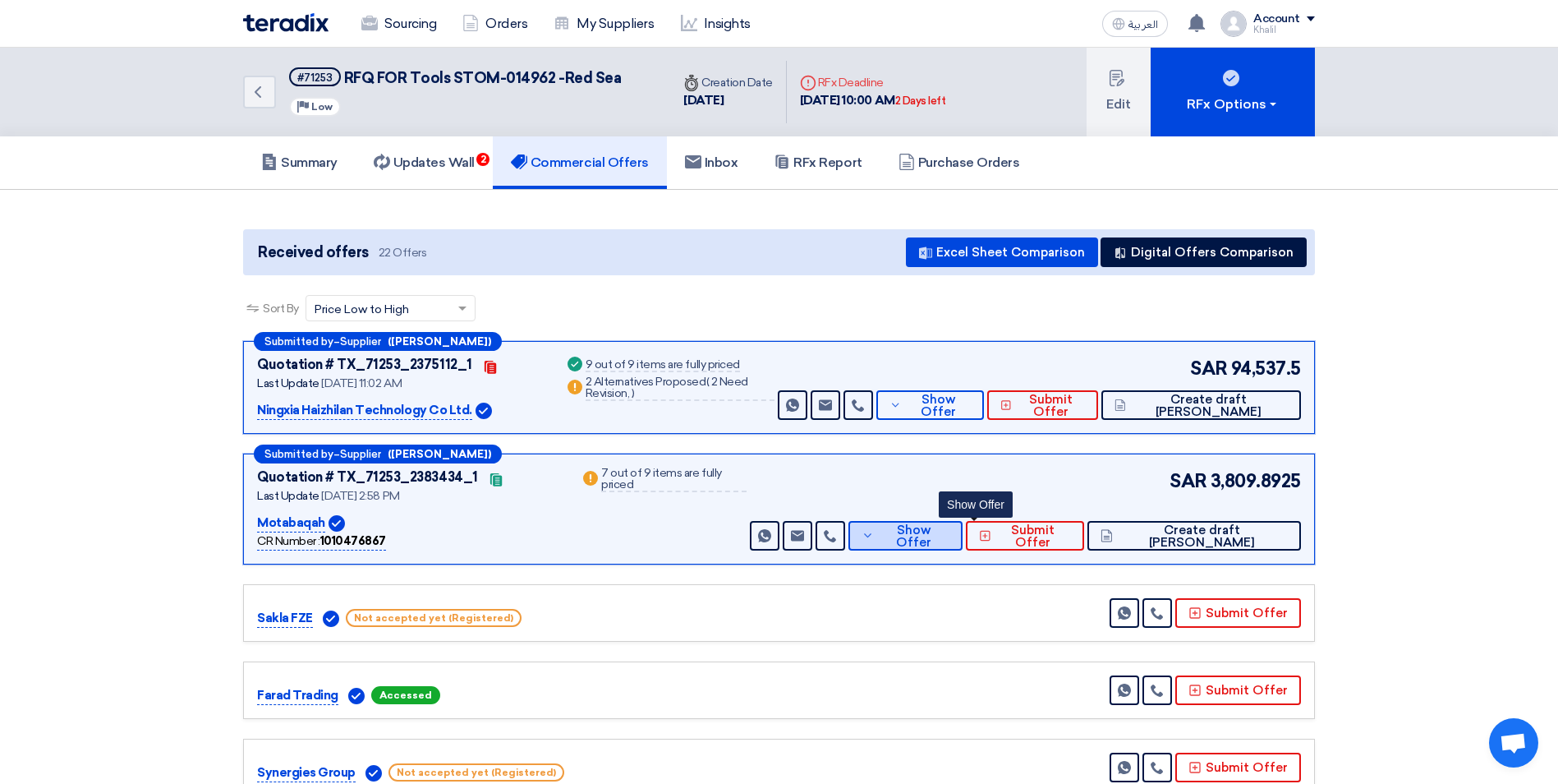
click at [949, 535] on span "Show Offer" at bounding box center [913, 536] width 71 height 25
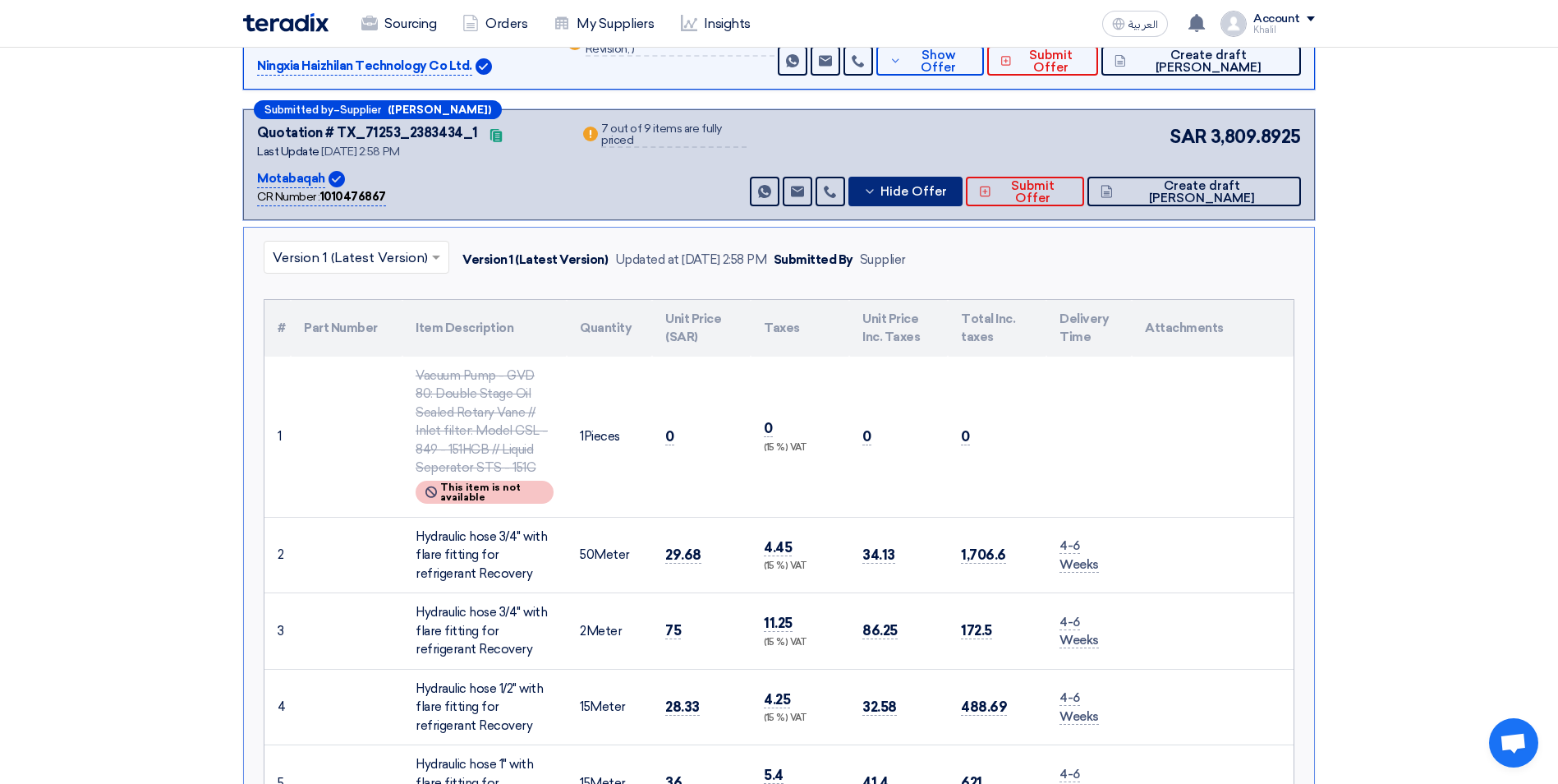
scroll to position [164, 0]
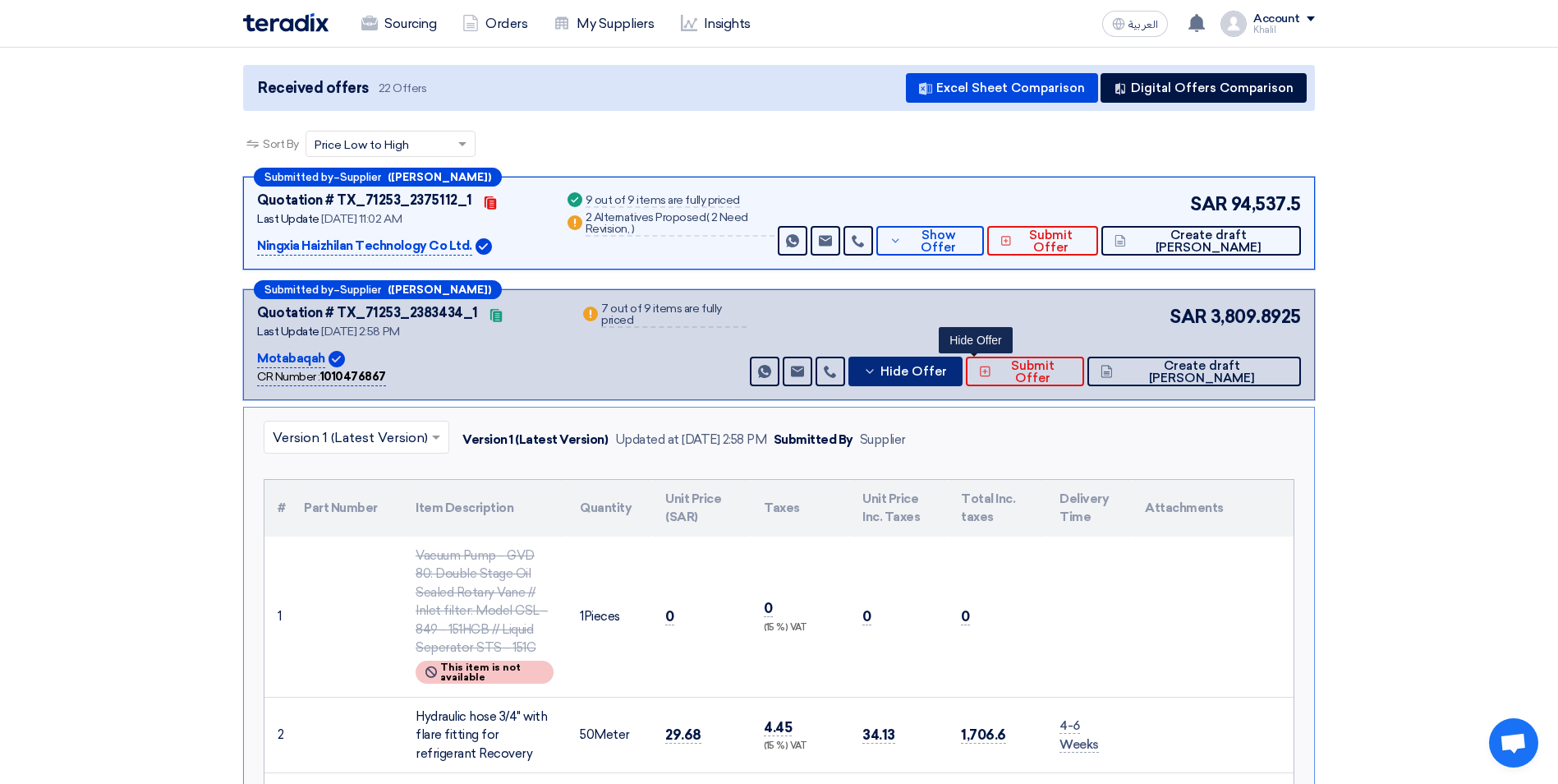
click at [947, 373] on span "Hide Offer" at bounding box center [914, 371] width 67 height 12
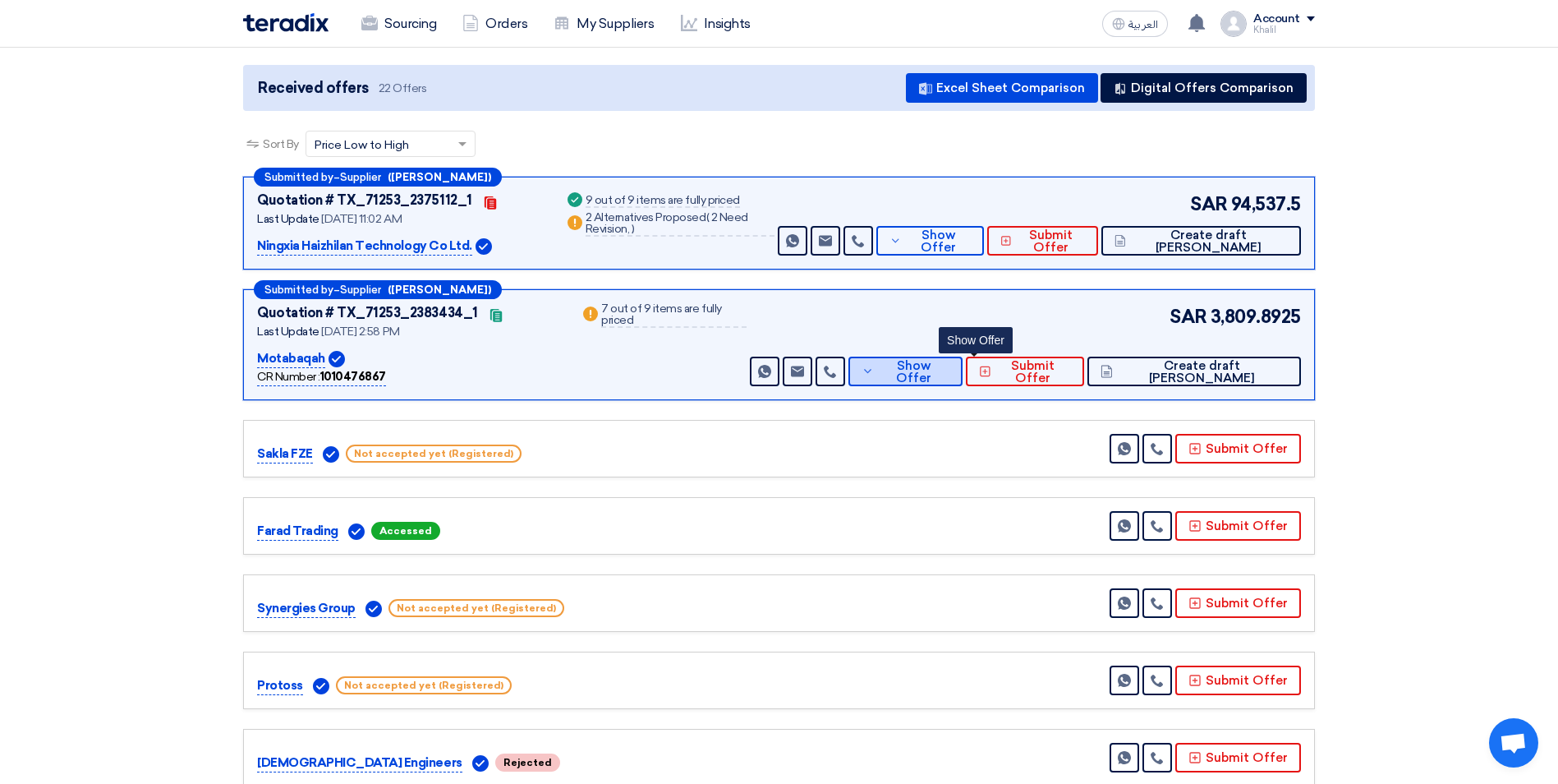
click at [949, 371] on span "Show Offer" at bounding box center [913, 372] width 71 height 25
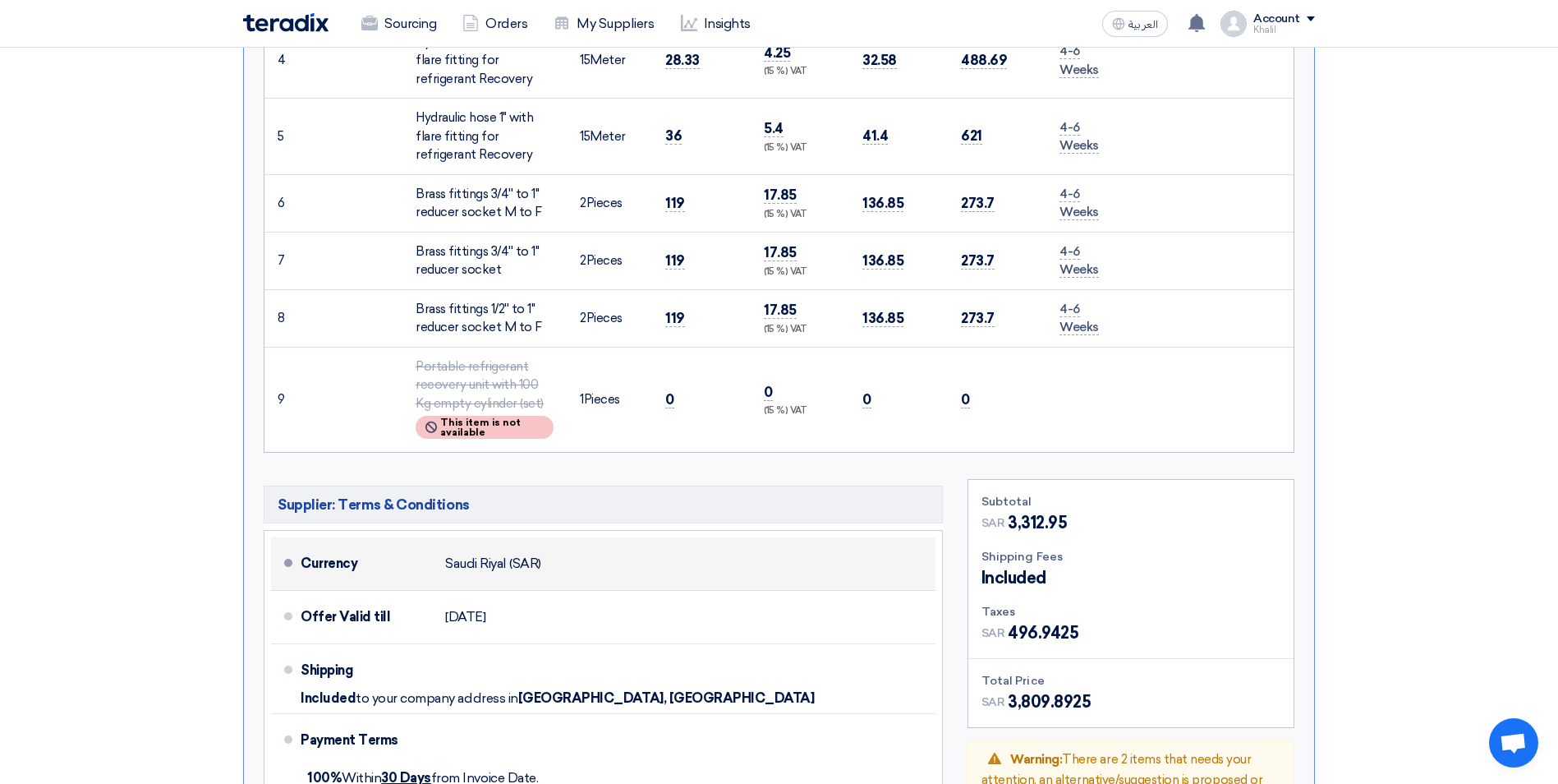
scroll to position [1150, 0]
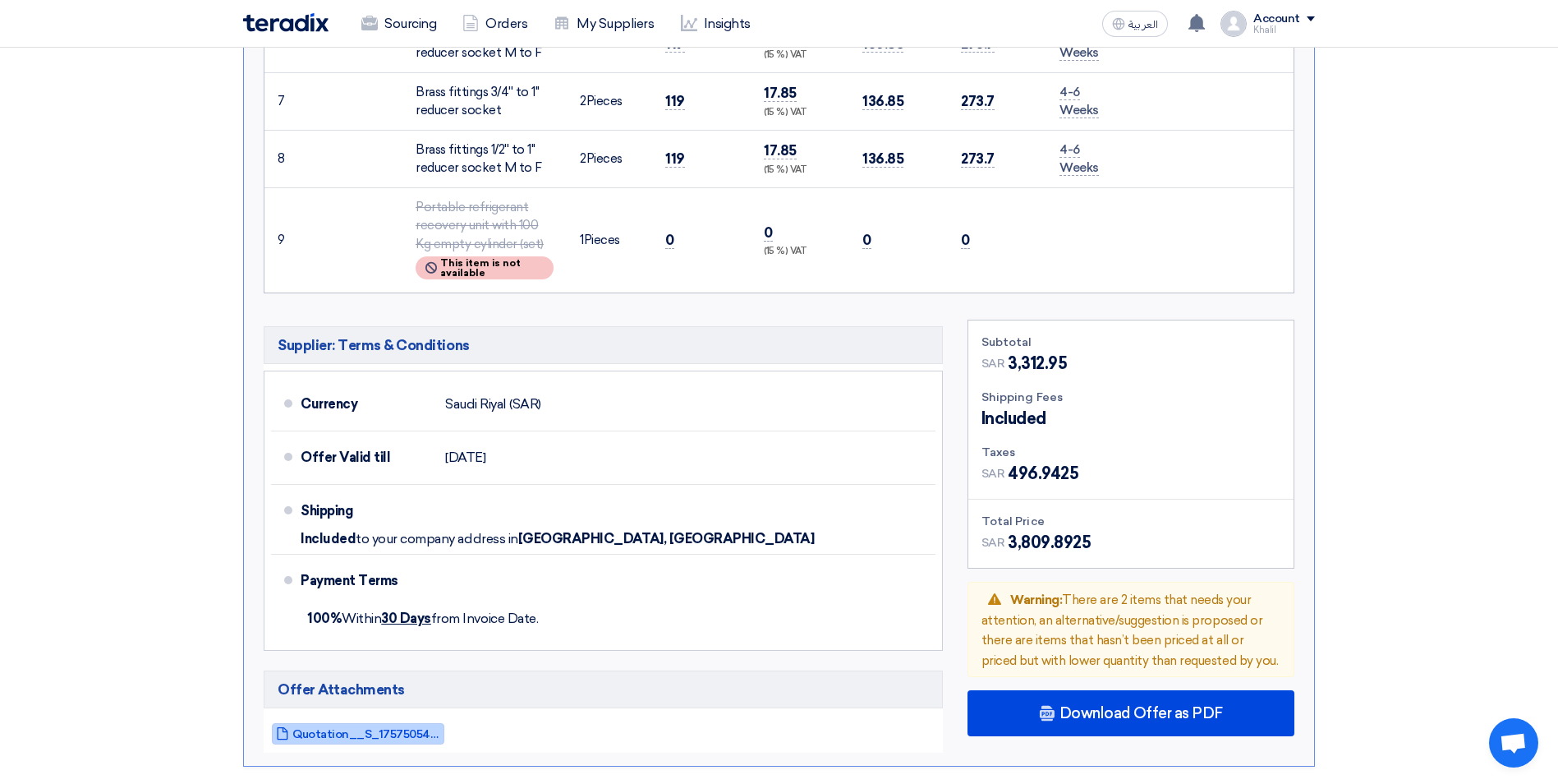
click at [373, 734] on span "Quotation__S_1757505480096.pdf" at bounding box center [366, 733] width 148 height 12
